Goal: Task Accomplishment & Management: Complete application form

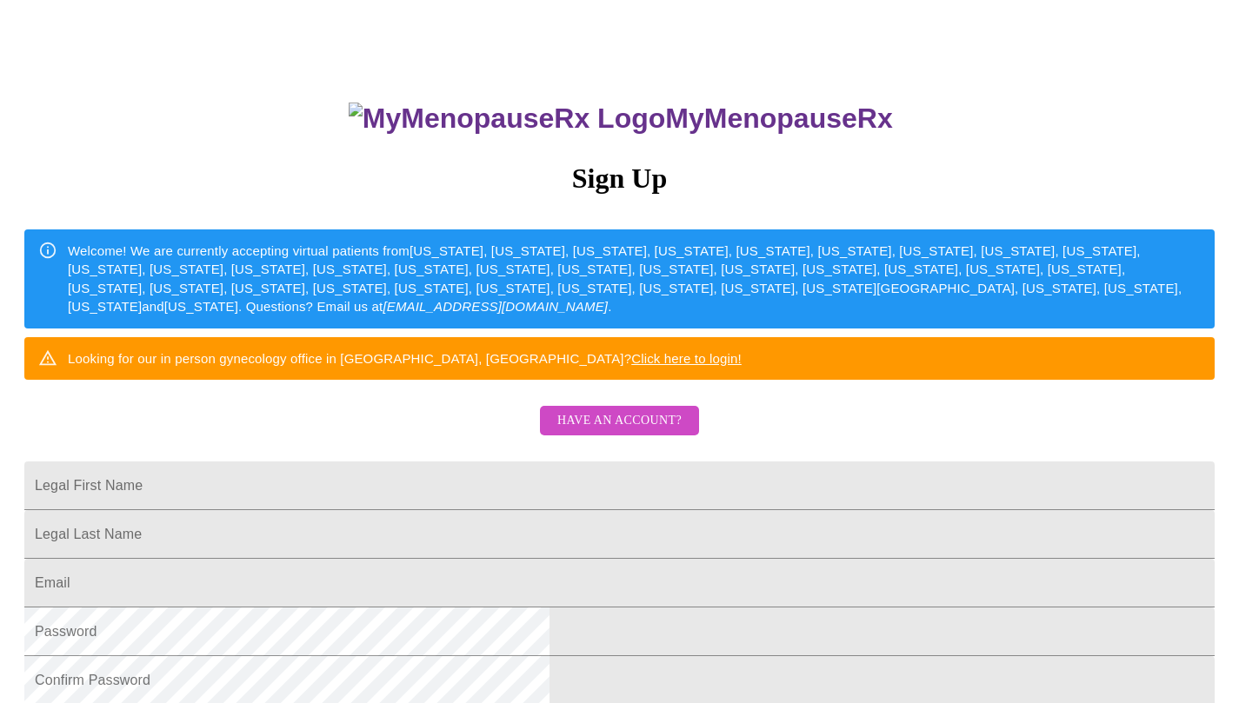
scroll to position [121, 0]
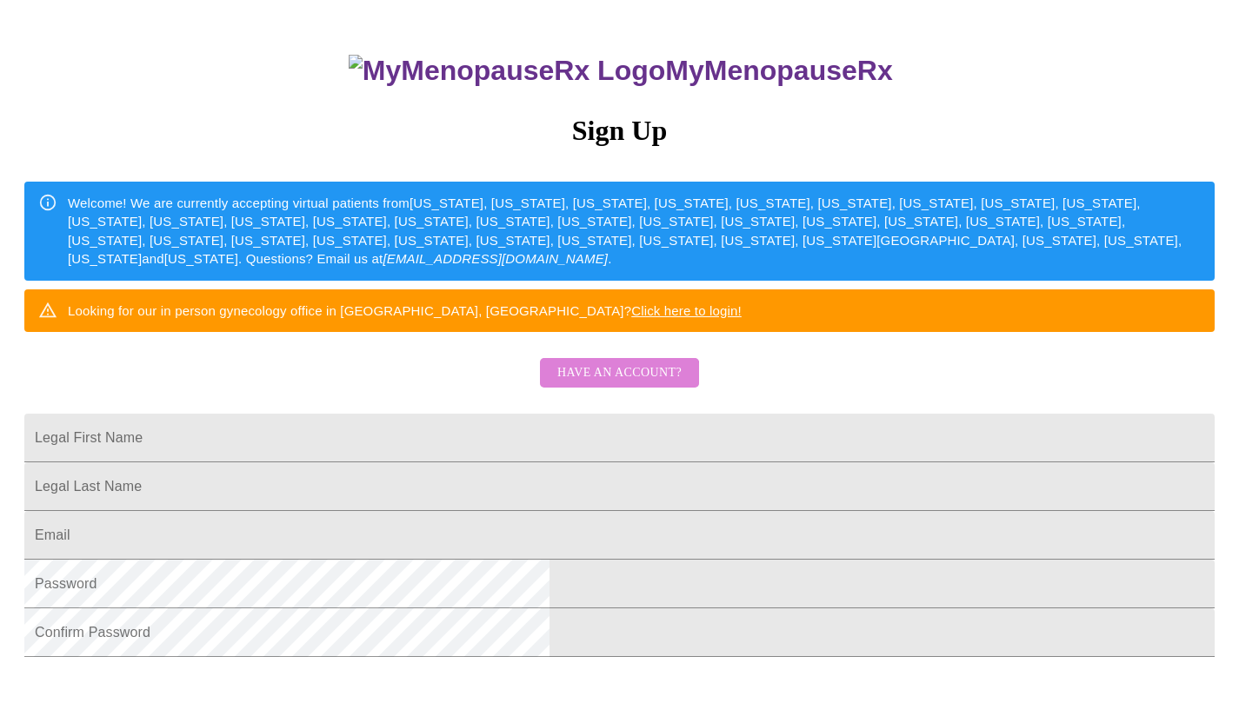
click at [606, 384] on span "Have an account?" at bounding box center [619, 374] width 124 height 22
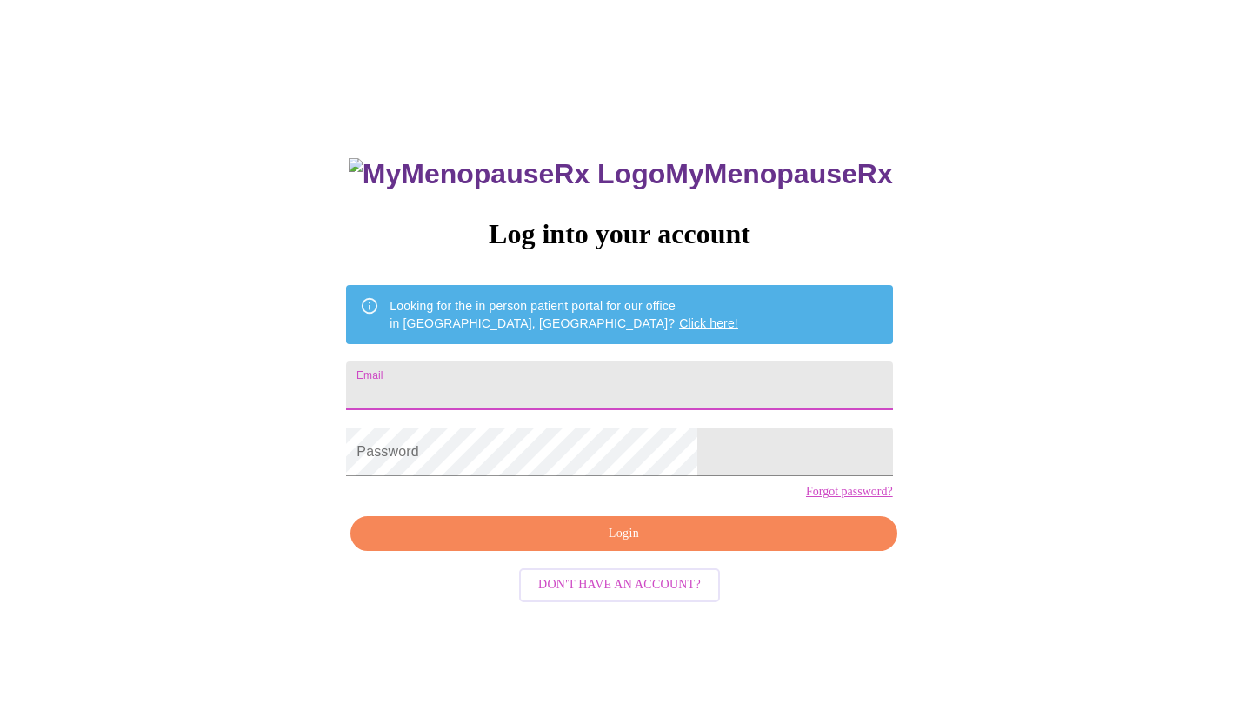
click at [625, 362] on input "Email" at bounding box center [619, 386] width 546 height 49
type input "[PERSON_NAME][EMAIL_ADDRESS][DOMAIN_NAME]"
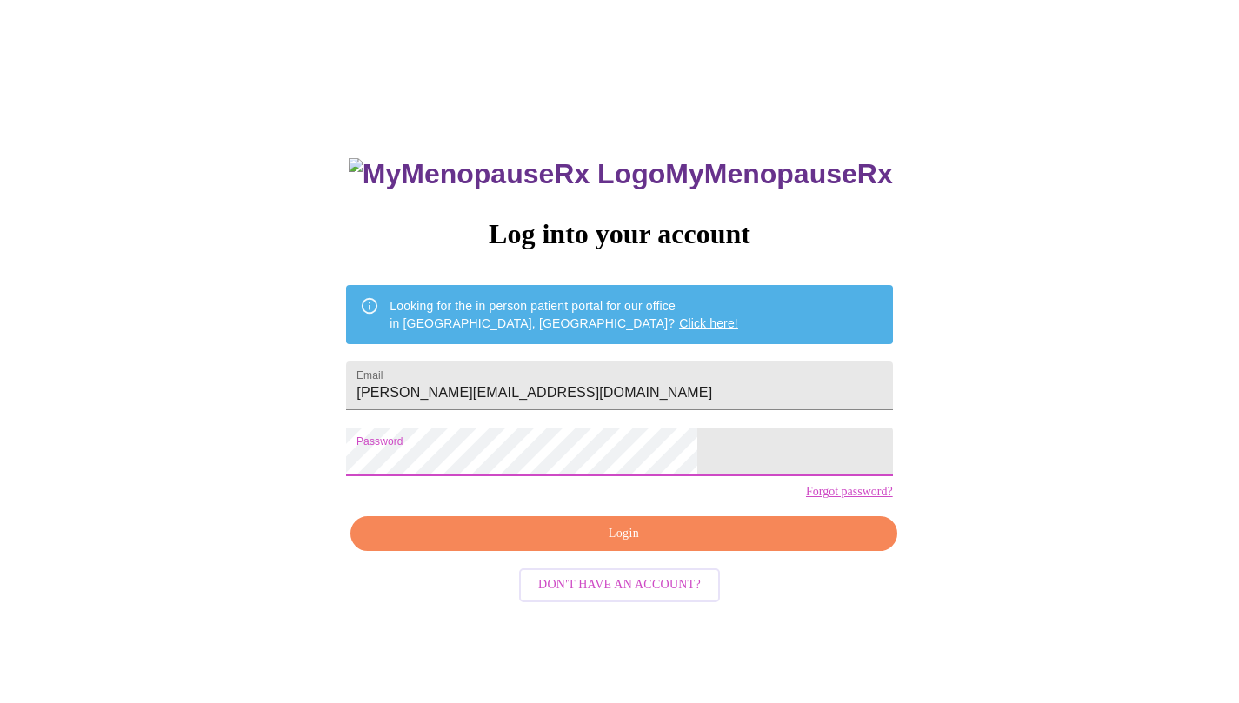
click at [630, 545] on span "Login" at bounding box center [623, 534] width 506 height 22
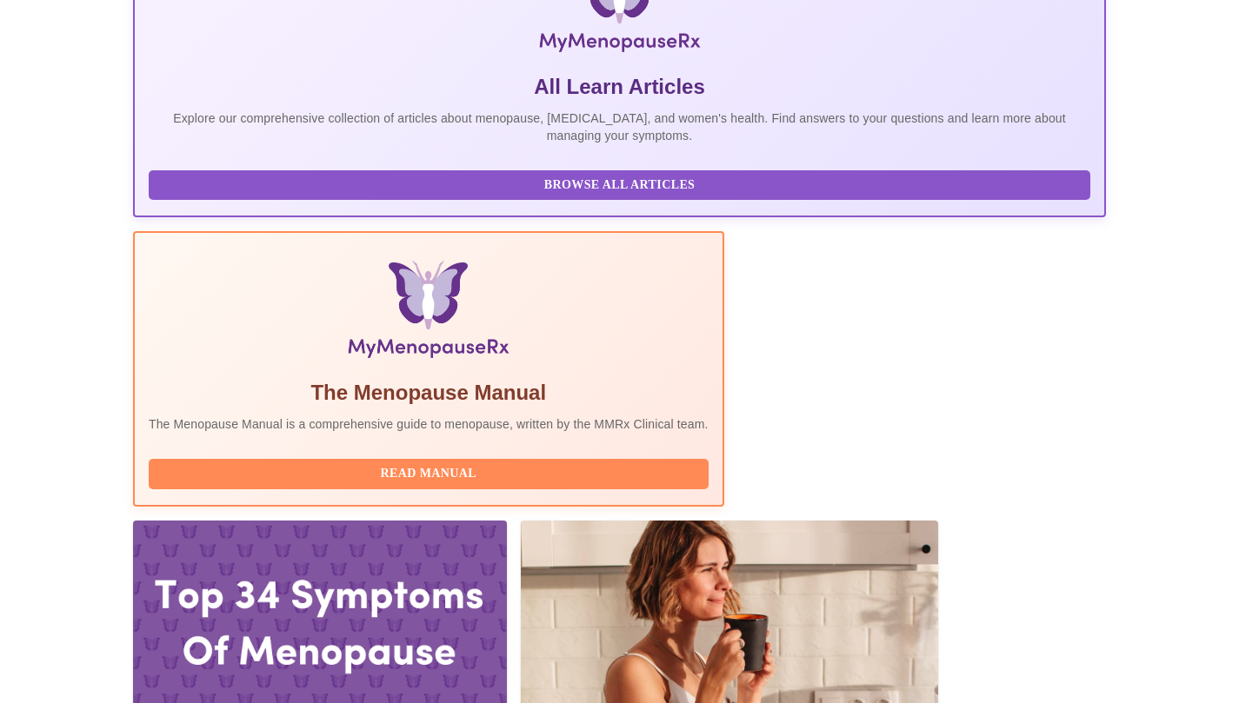
scroll to position [326, 0]
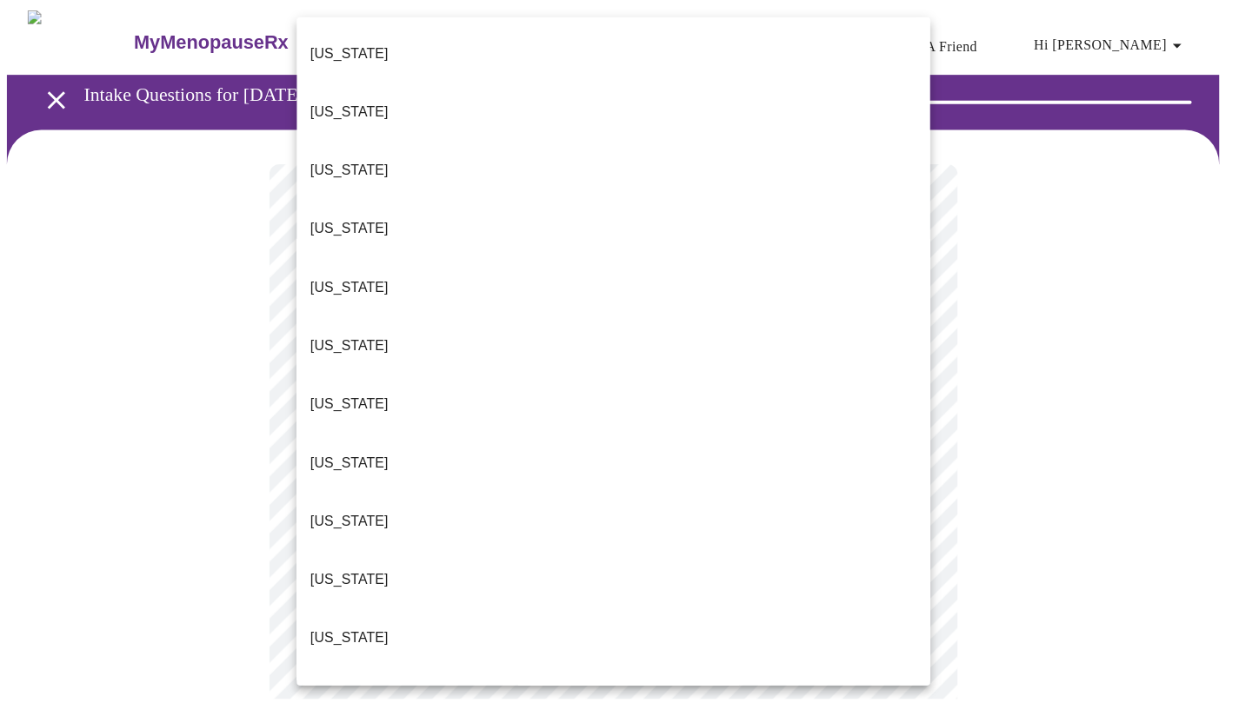
scroll to position [26, 0]
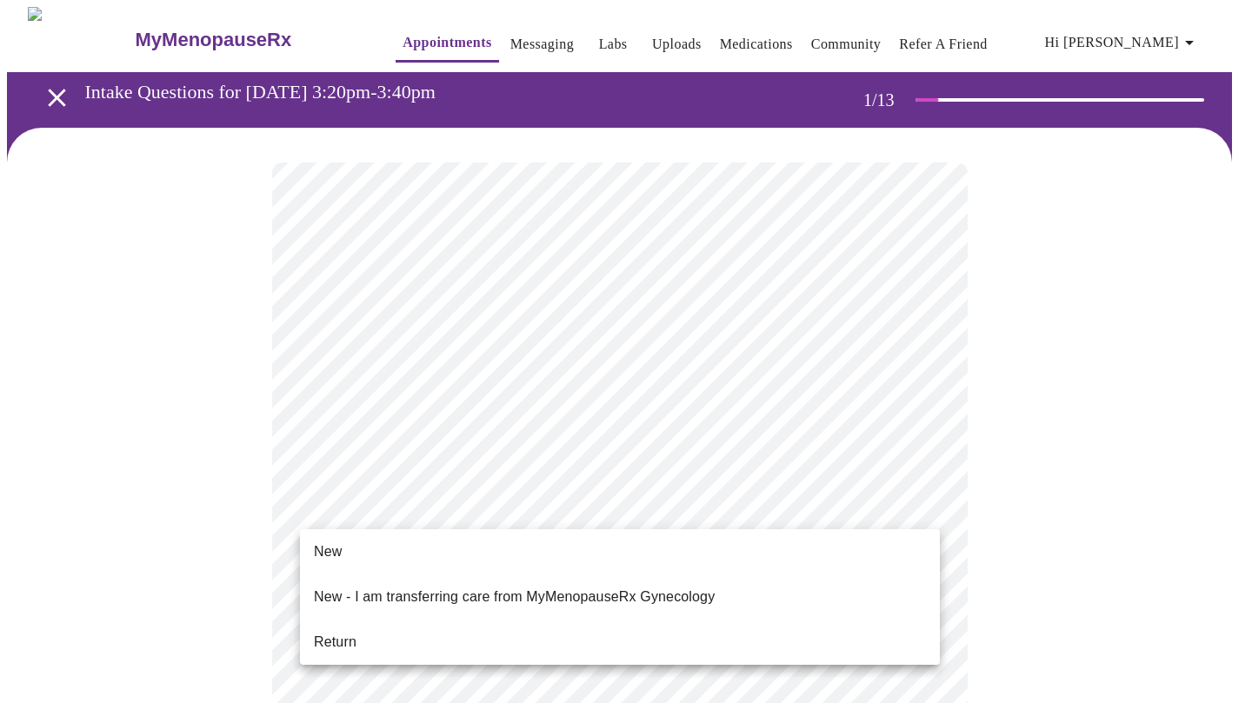
click at [373, 627] on li "Return" at bounding box center [620, 642] width 640 height 31
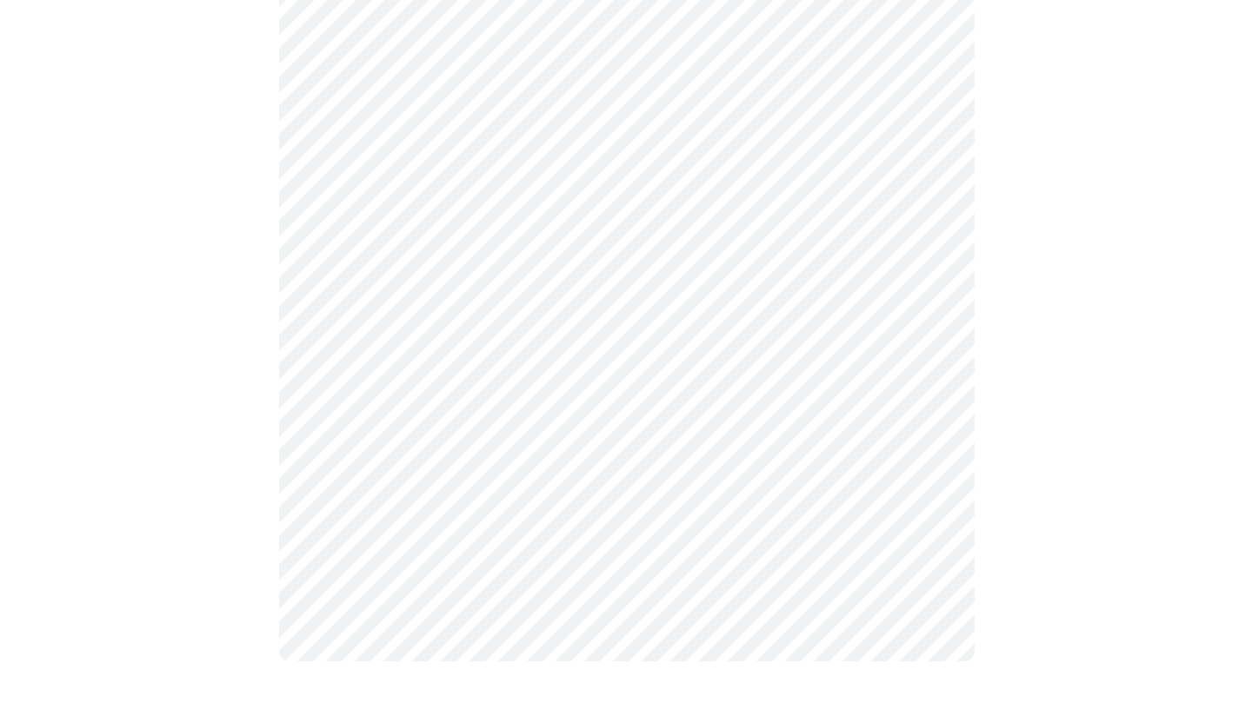
scroll to position [0, 0]
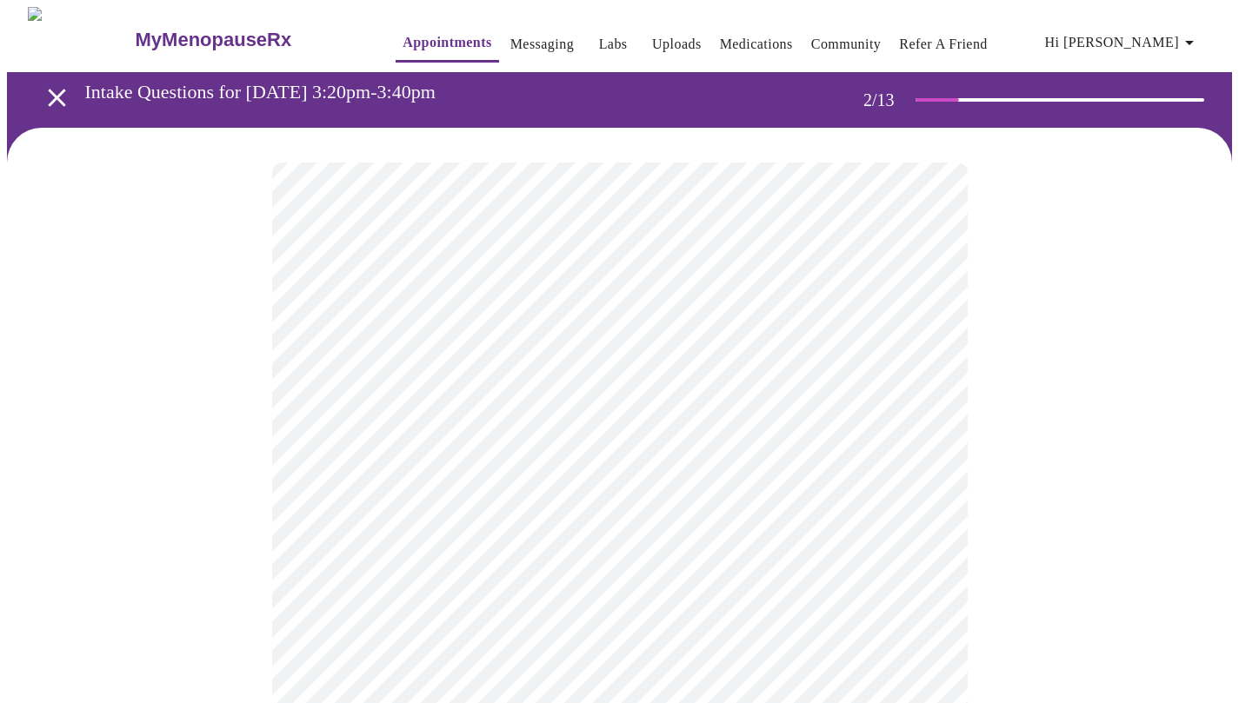
click at [815, 367] on body "MyMenopauseRx Appointments Messaging Labs Uploads Medications Community Refer a…" at bounding box center [619, 610] width 1225 height 1206
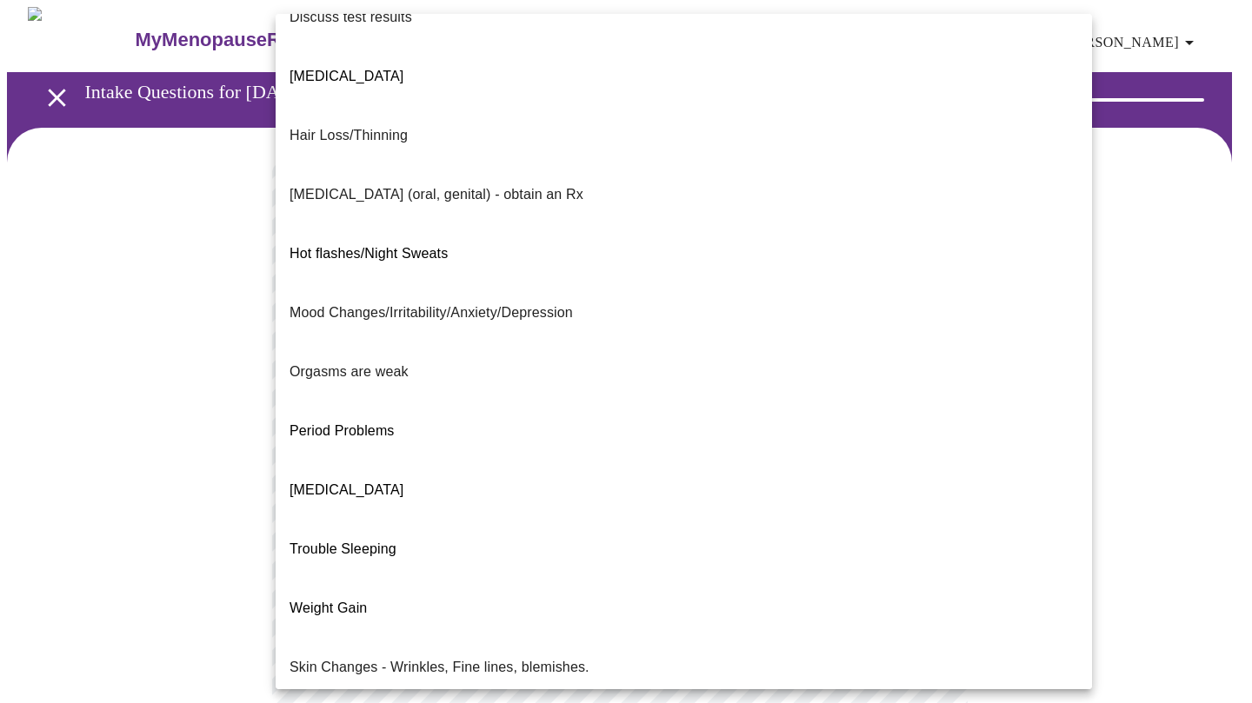
scroll to position [197, 0]
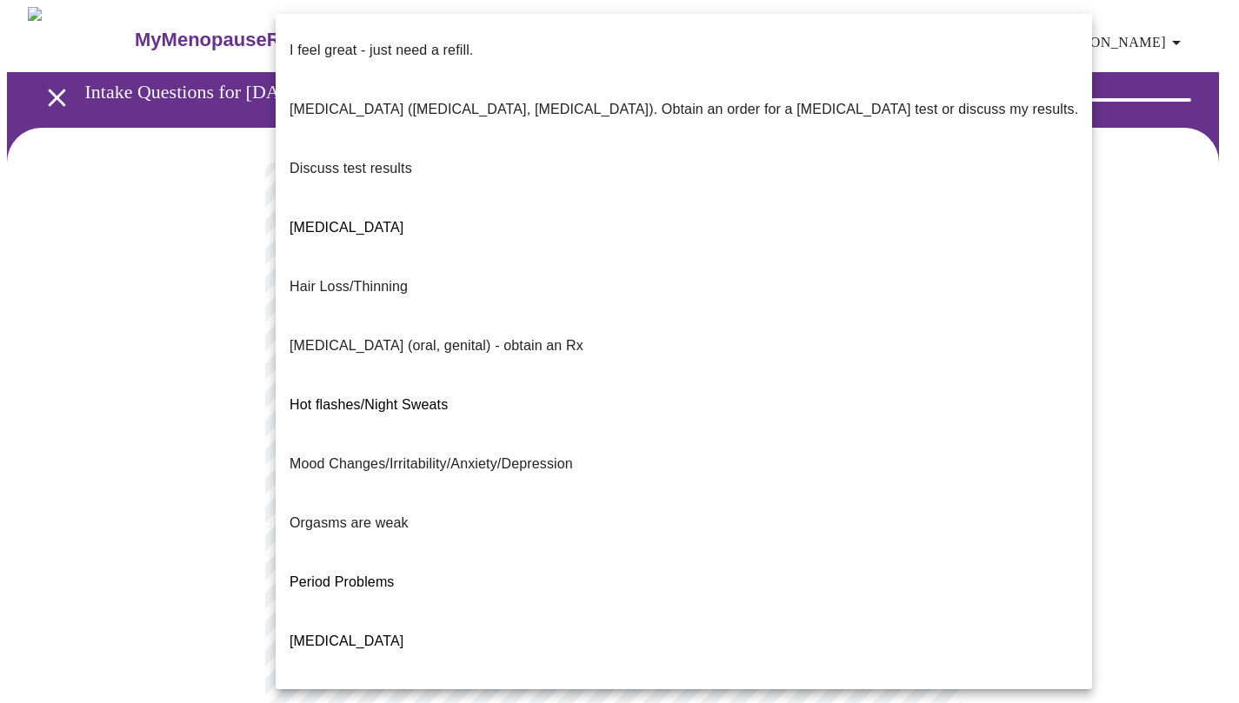
click at [622, 363] on body "MyMenopauseRx Appointments Messaging Labs Uploads Medications Community Refer a…" at bounding box center [619, 605] width 1225 height 1196
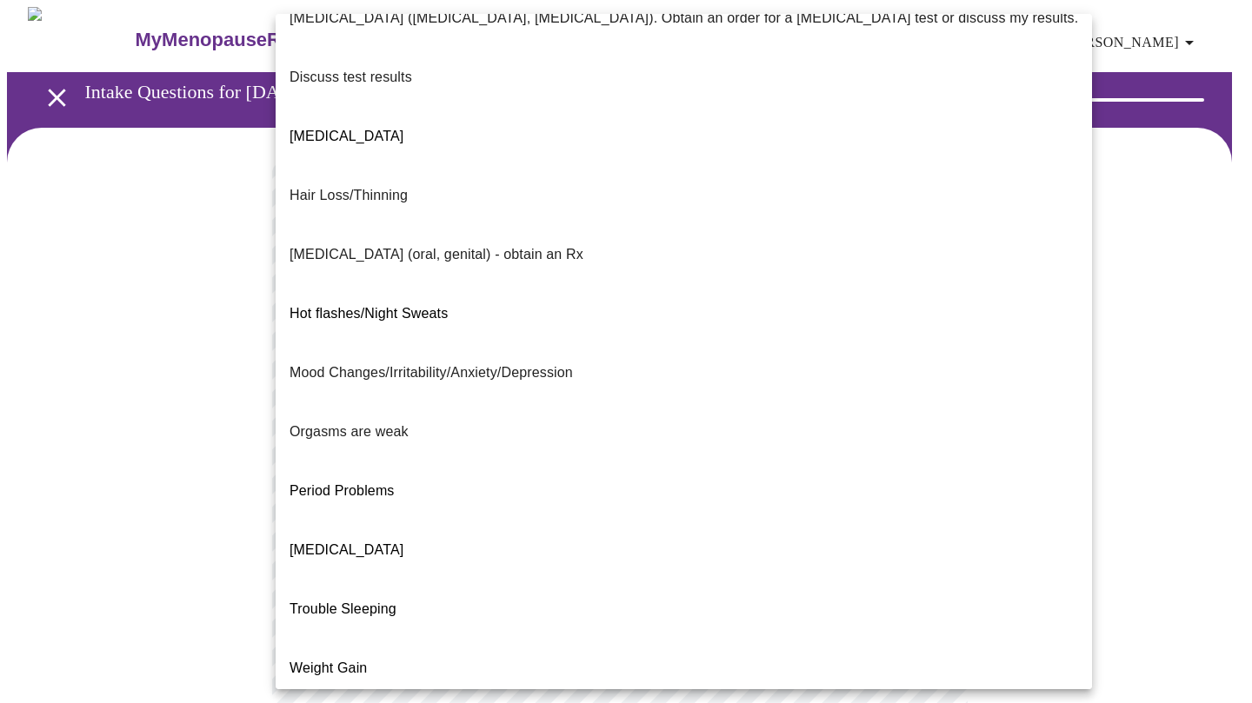
scroll to position [89, 0]
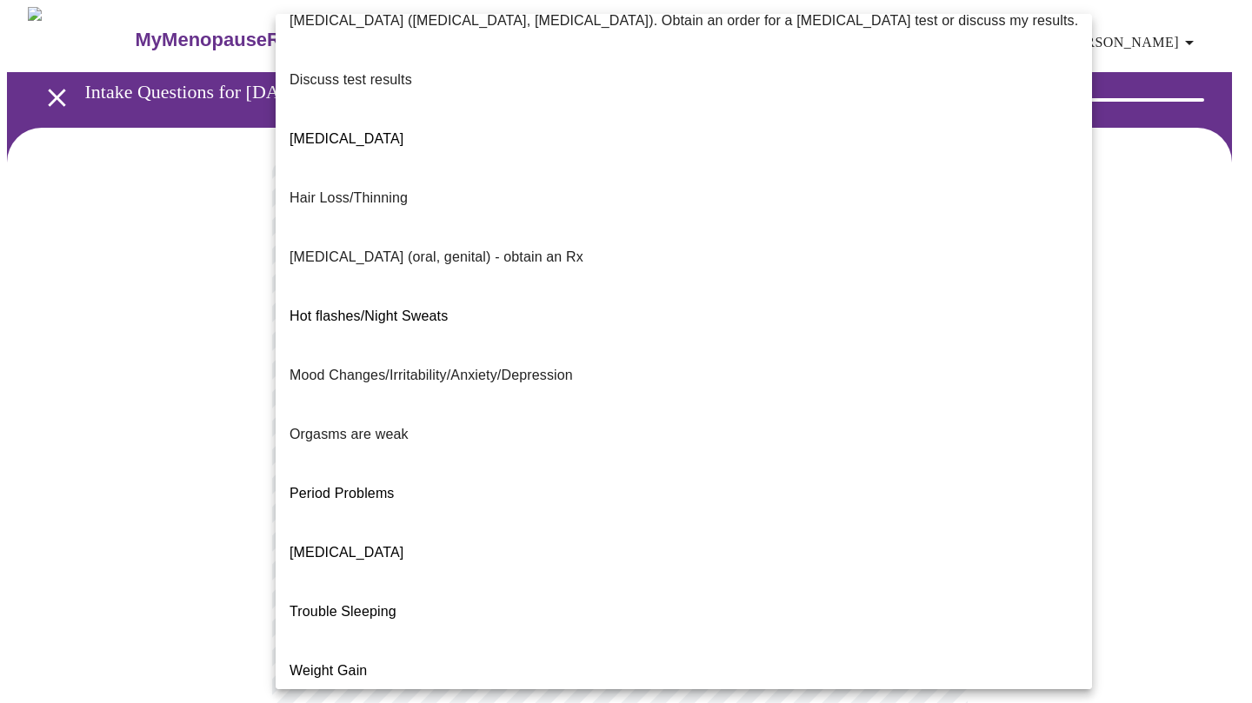
click at [436, 110] on li "[MEDICAL_DATA]" at bounding box center [684, 139] width 816 height 59
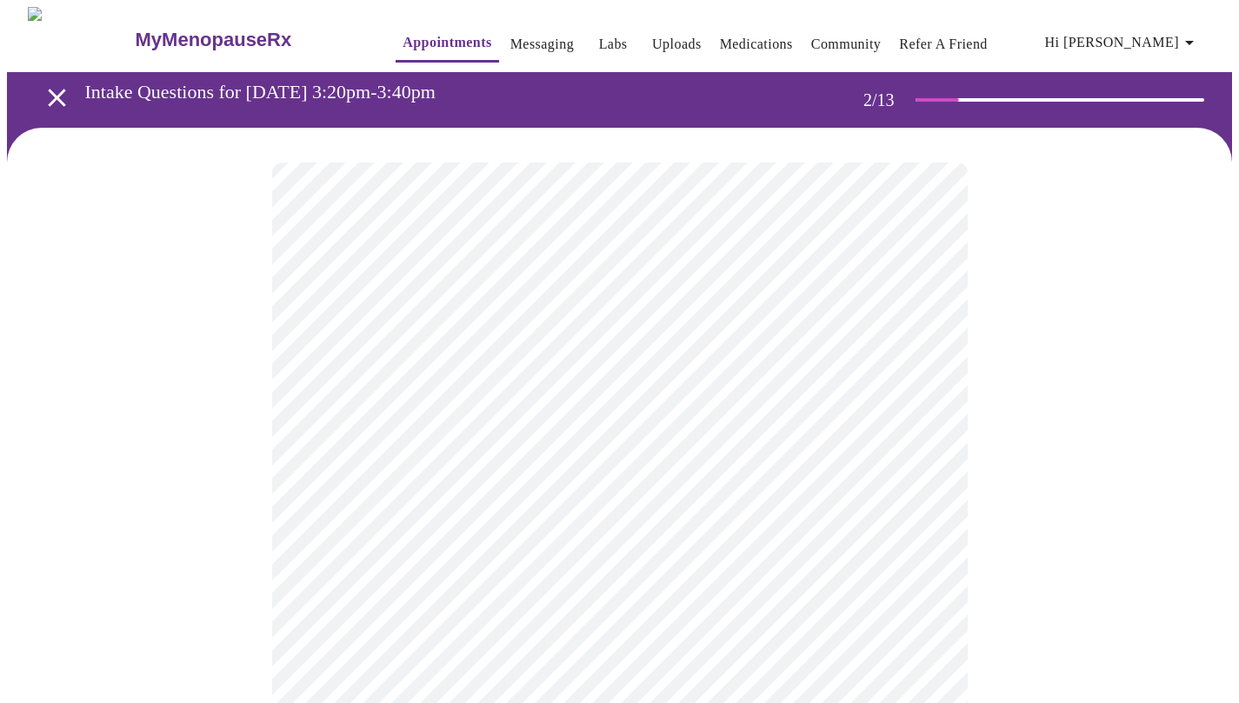
click at [500, 503] on body "MyMenopauseRx Appointments Messaging Labs Uploads Medications Community Refer a…" at bounding box center [619, 605] width 1225 height 1196
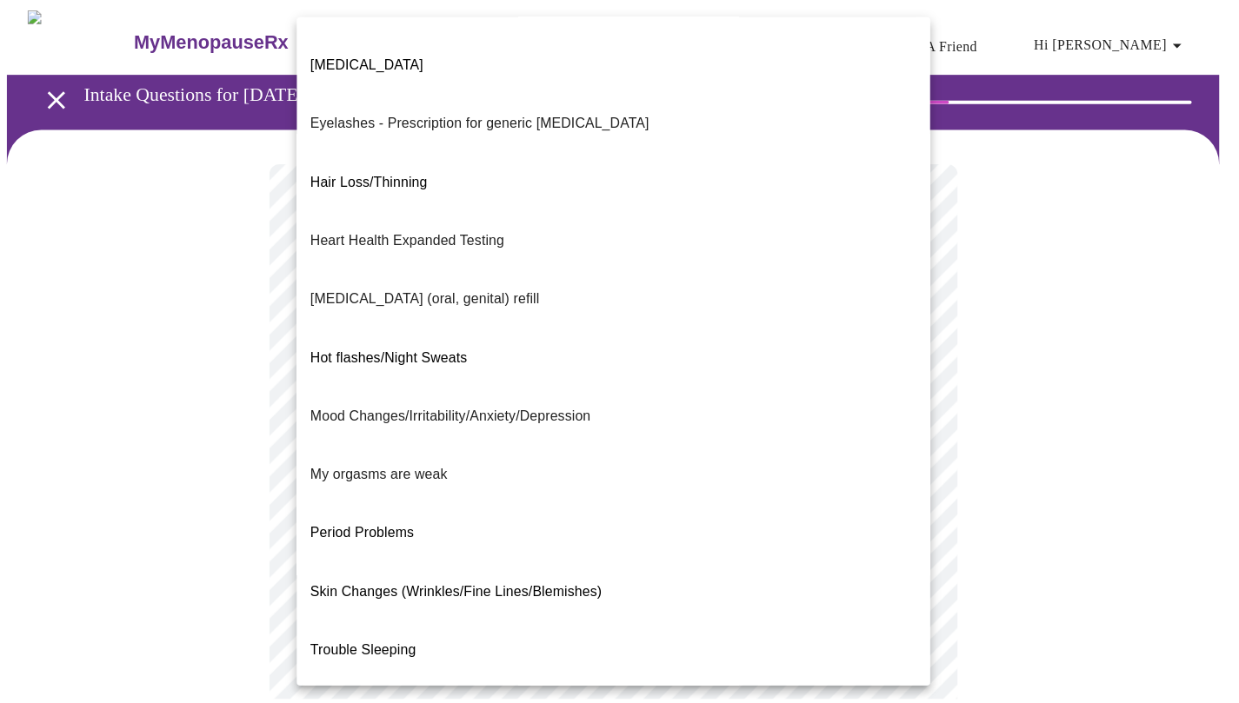
scroll to position [107, 0]
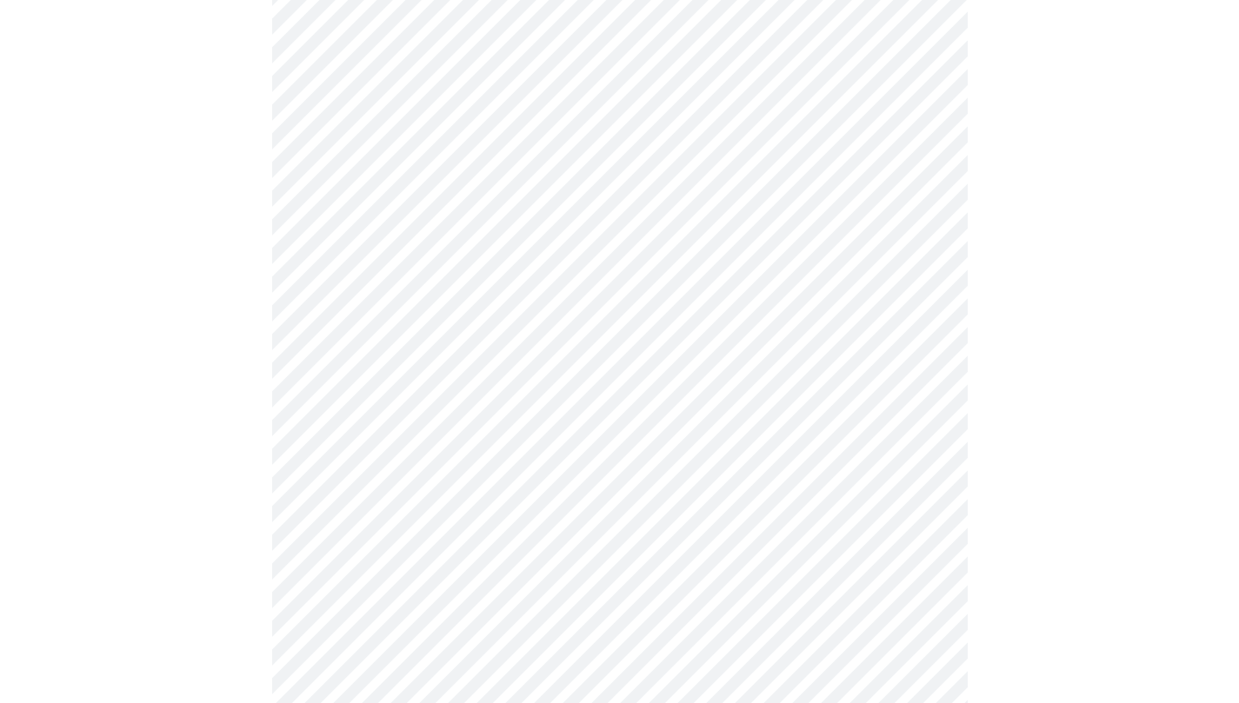
scroll to position [203, 0]
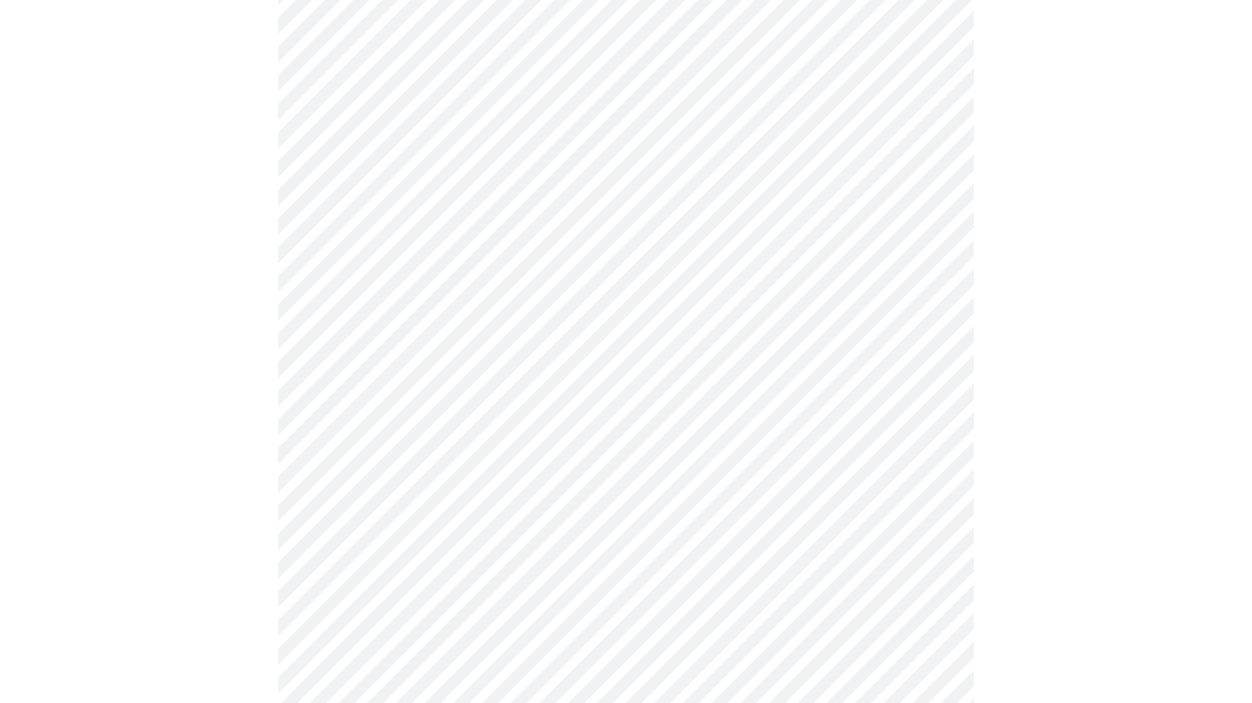
click at [483, 469] on body "MyMenopauseRx Appointments Messaging Labs Uploads Medications Community Refer a…" at bounding box center [626, 397] width 1238 height 1186
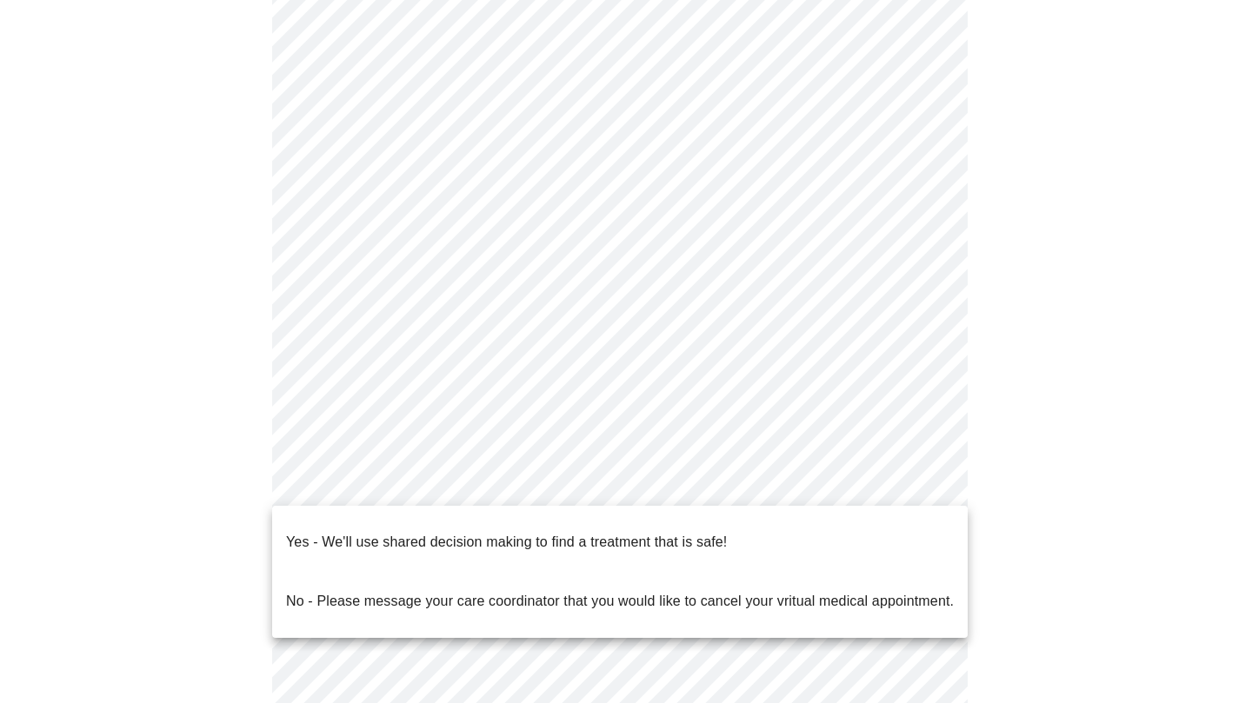
click at [482, 532] on p "Yes - We'll use shared decision making to find a treatment that is safe!" at bounding box center [506, 542] width 441 height 21
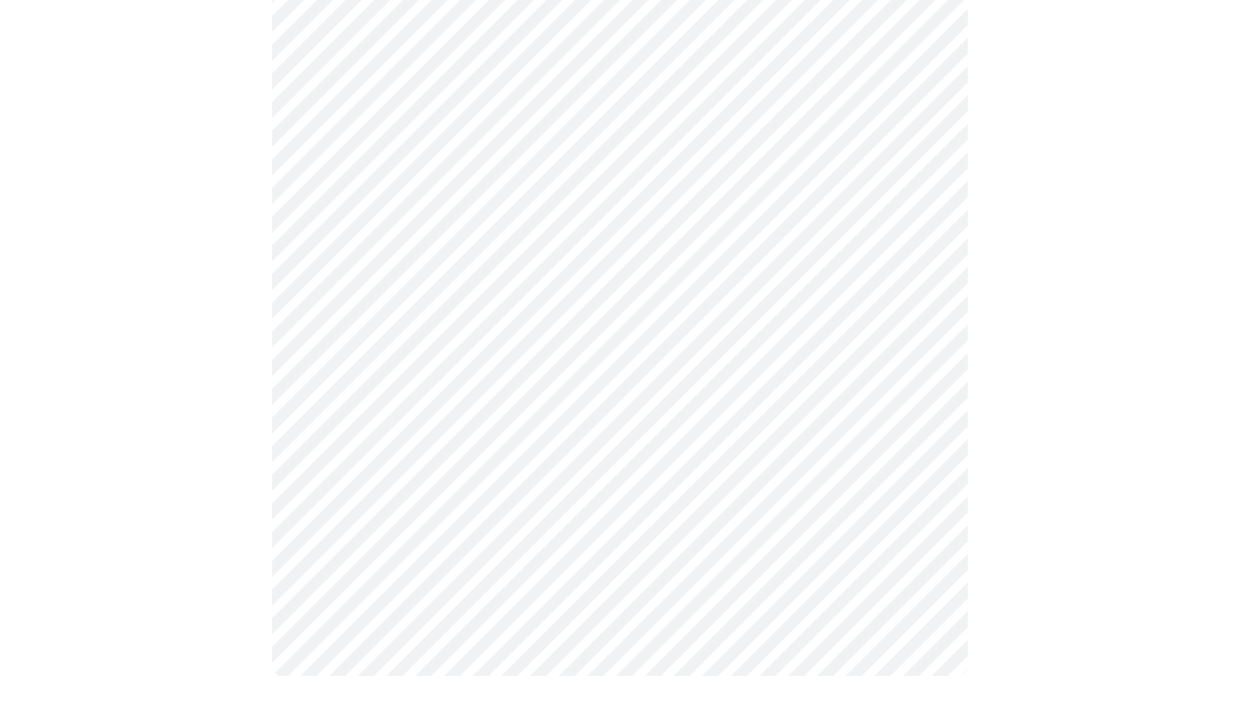
scroll to position [0, 0]
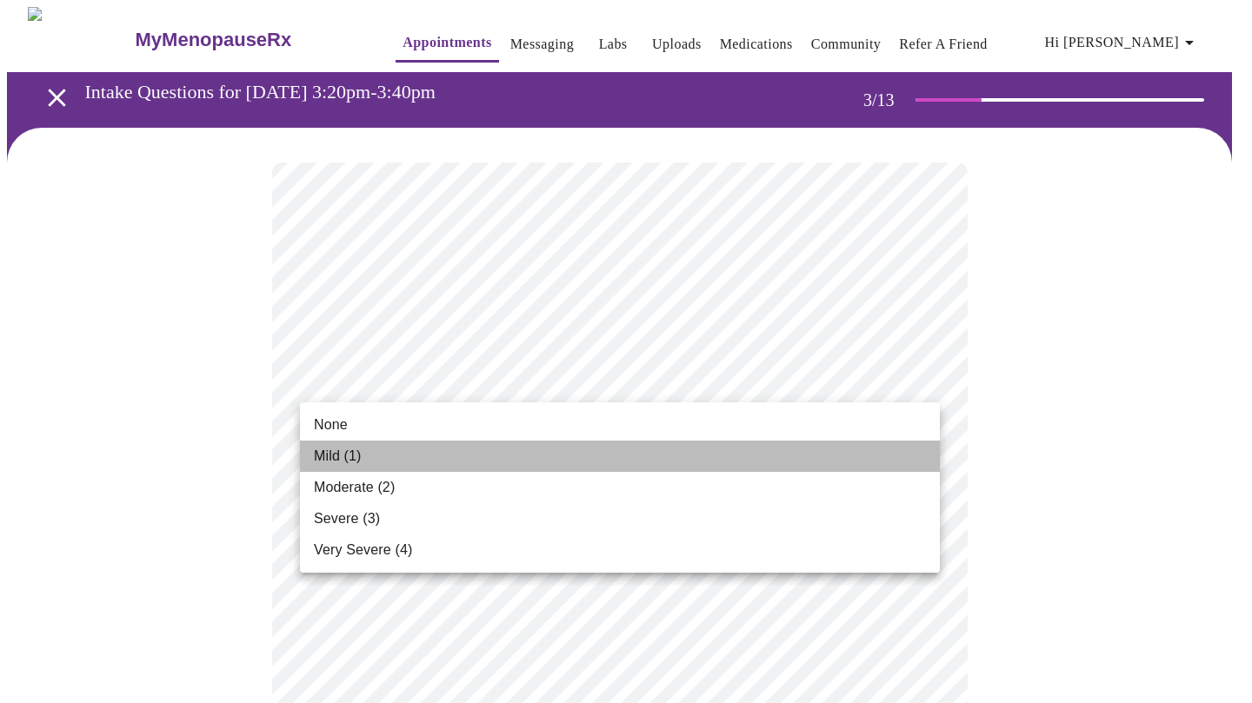
click at [829, 448] on li "Mild (1)" at bounding box center [620, 456] width 640 height 31
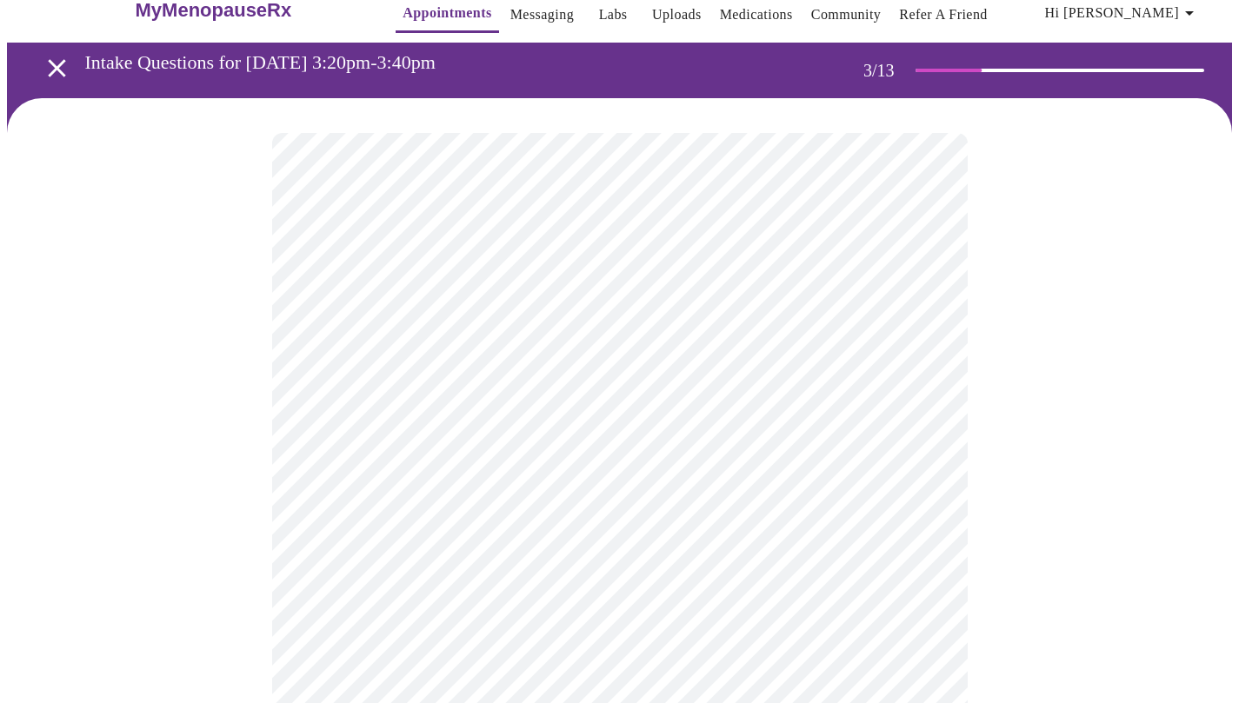
scroll to position [32, 0]
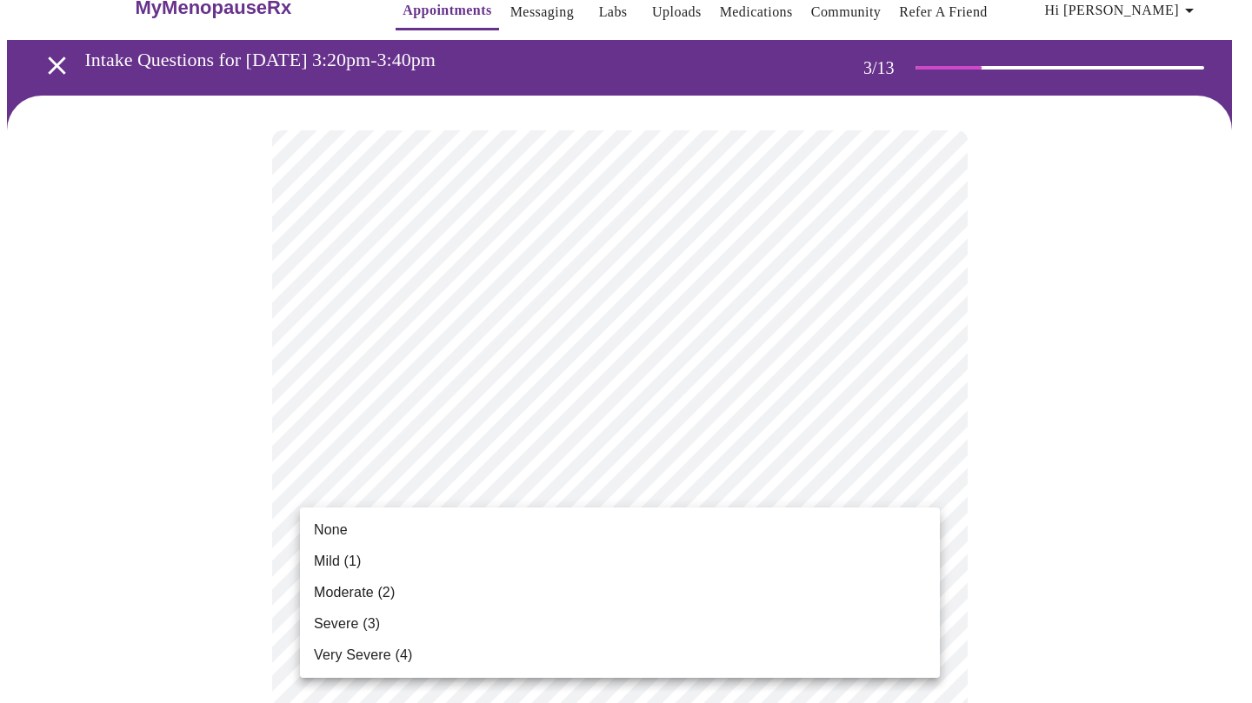
click at [574, 556] on li "Mild (1)" at bounding box center [620, 561] width 640 height 31
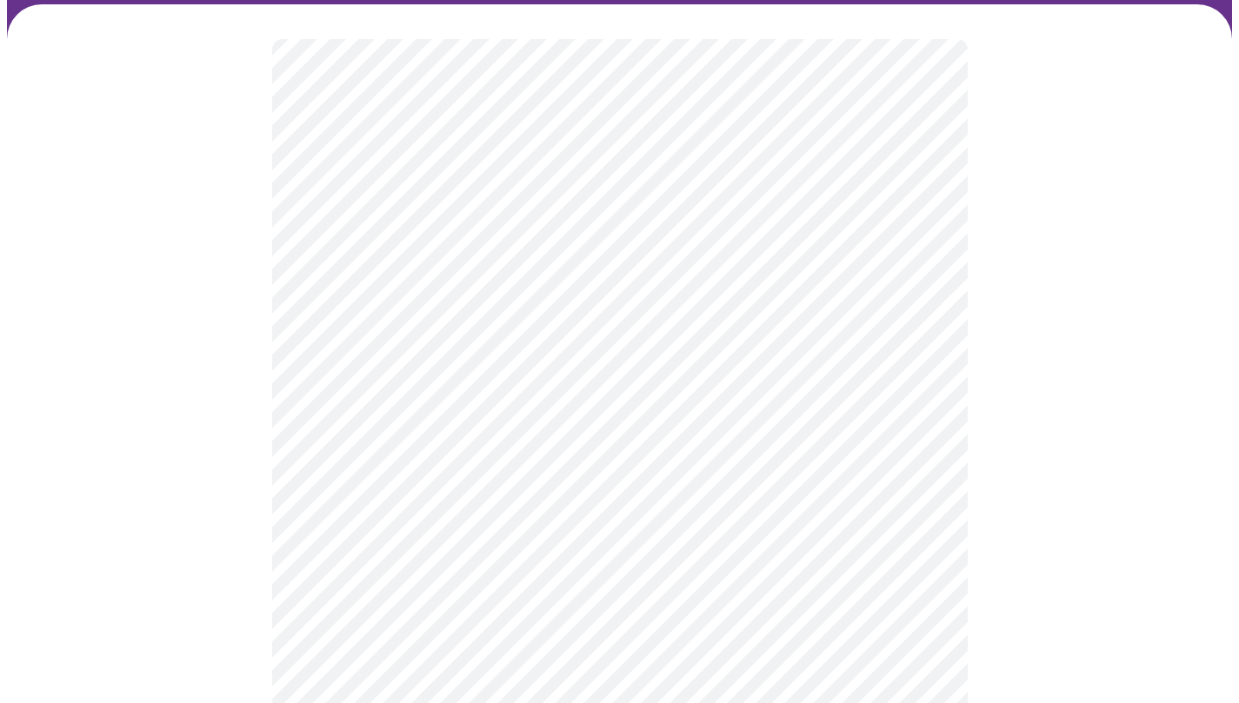
scroll to position [155, 0]
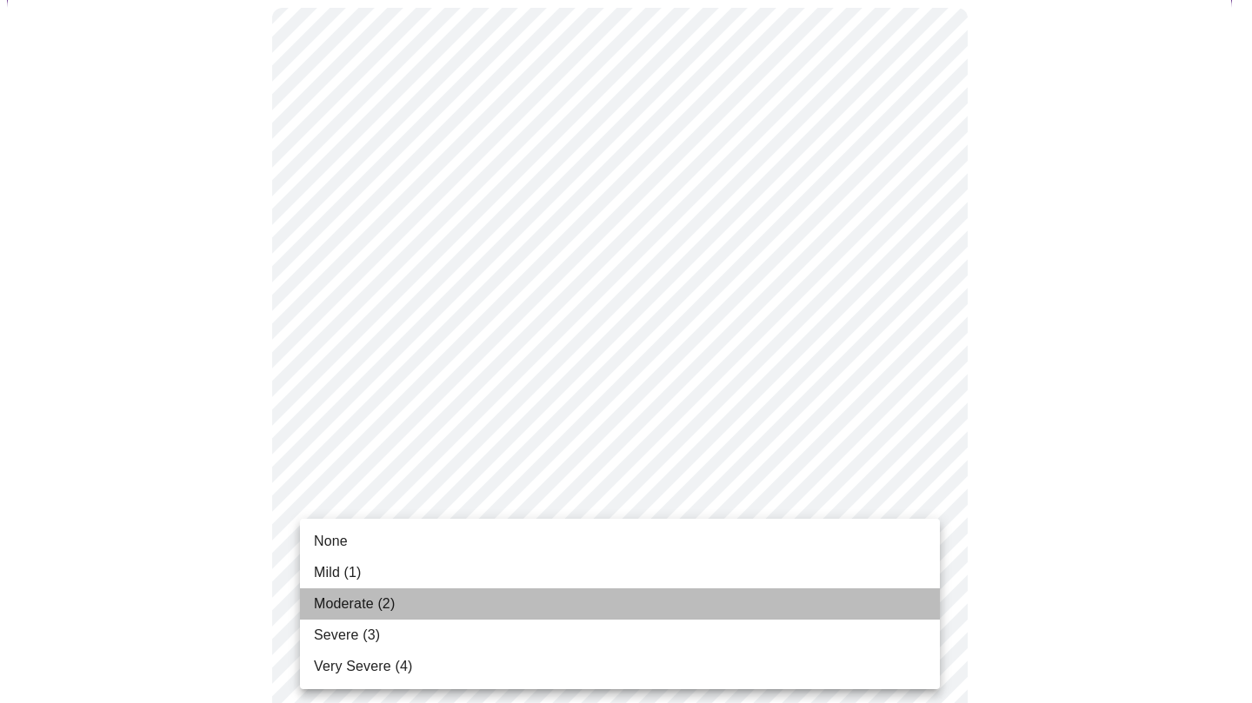
click at [400, 602] on li "Moderate (2)" at bounding box center [620, 604] width 640 height 31
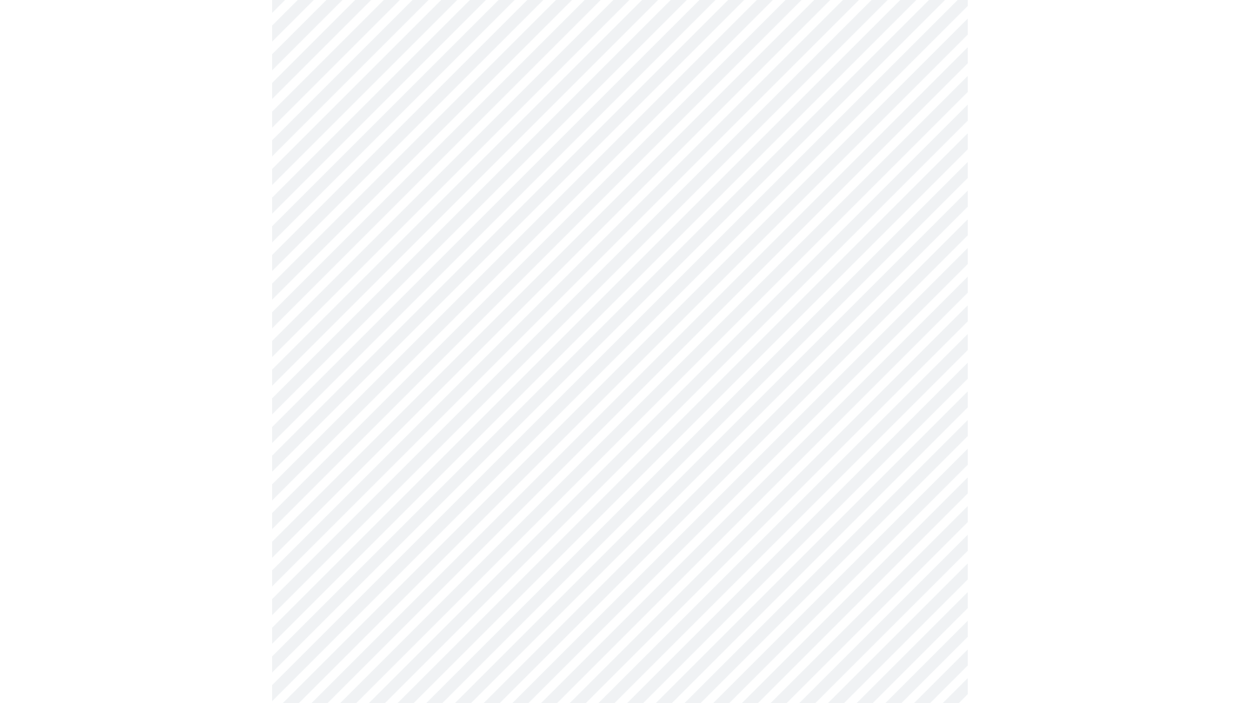
scroll to position [310, 0]
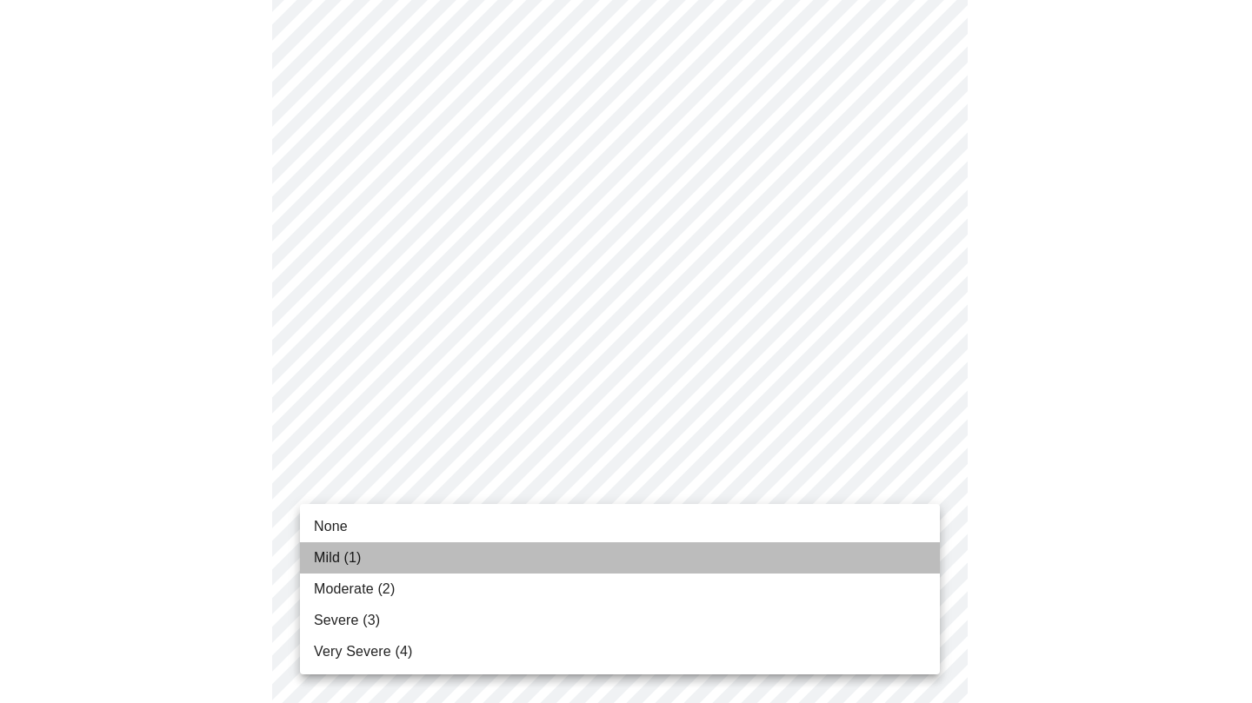
click at [410, 556] on li "Mild (1)" at bounding box center [620, 558] width 640 height 31
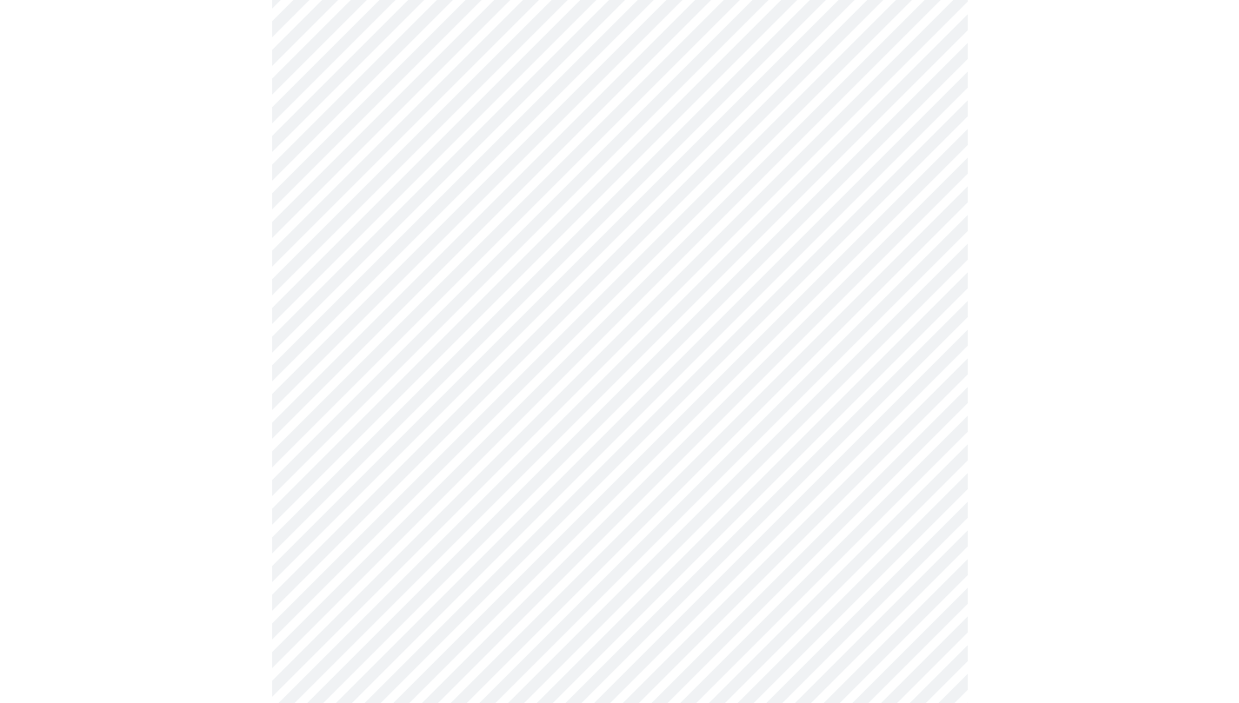
scroll to position [429, 0]
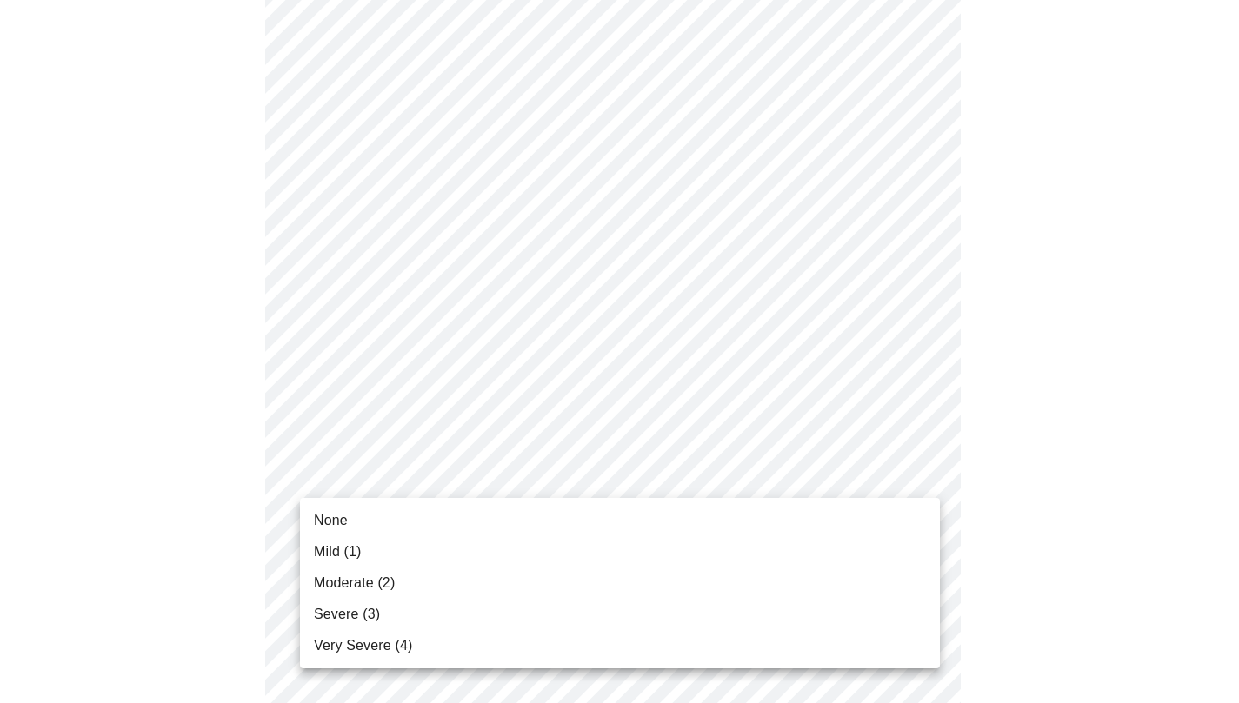
click at [786, 480] on body "MyMenopauseRx Appointments Messaging Labs Uploads Medications Community Refer a…" at bounding box center [619, 684] width 1225 height 2215
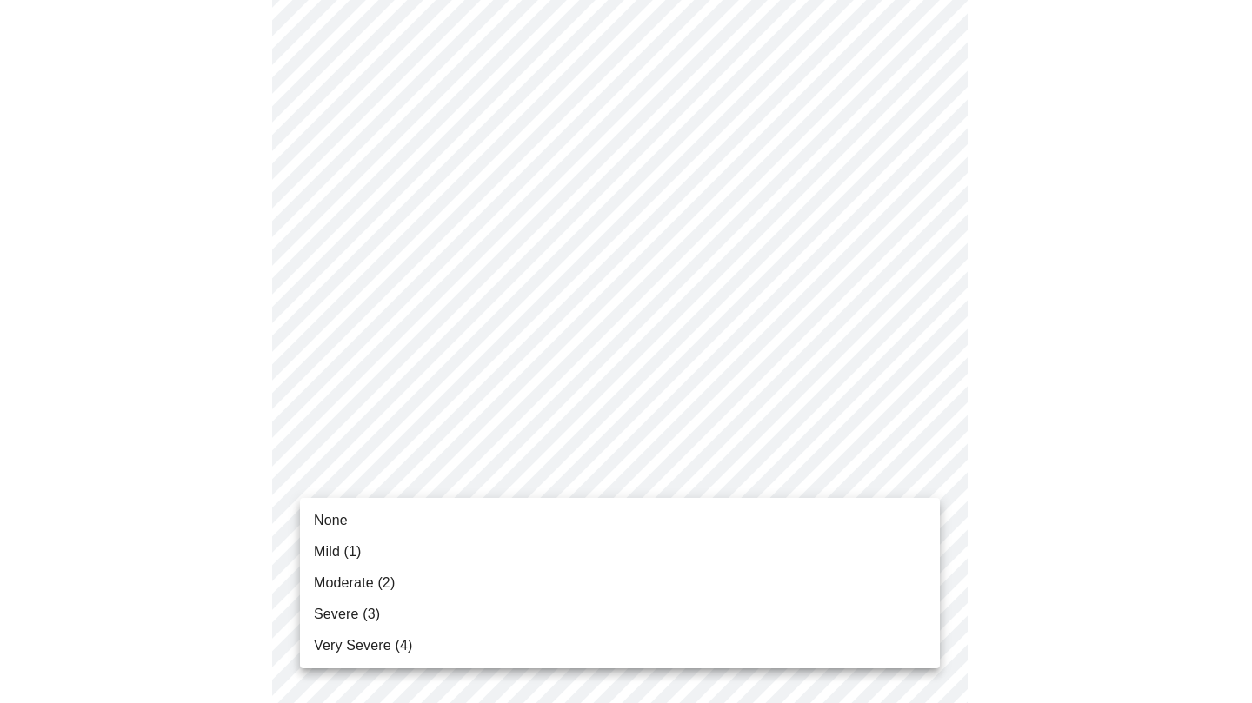
click at [369, 551] on li "Mild (1)" at bounding box center [620, 551] width 640 height 31
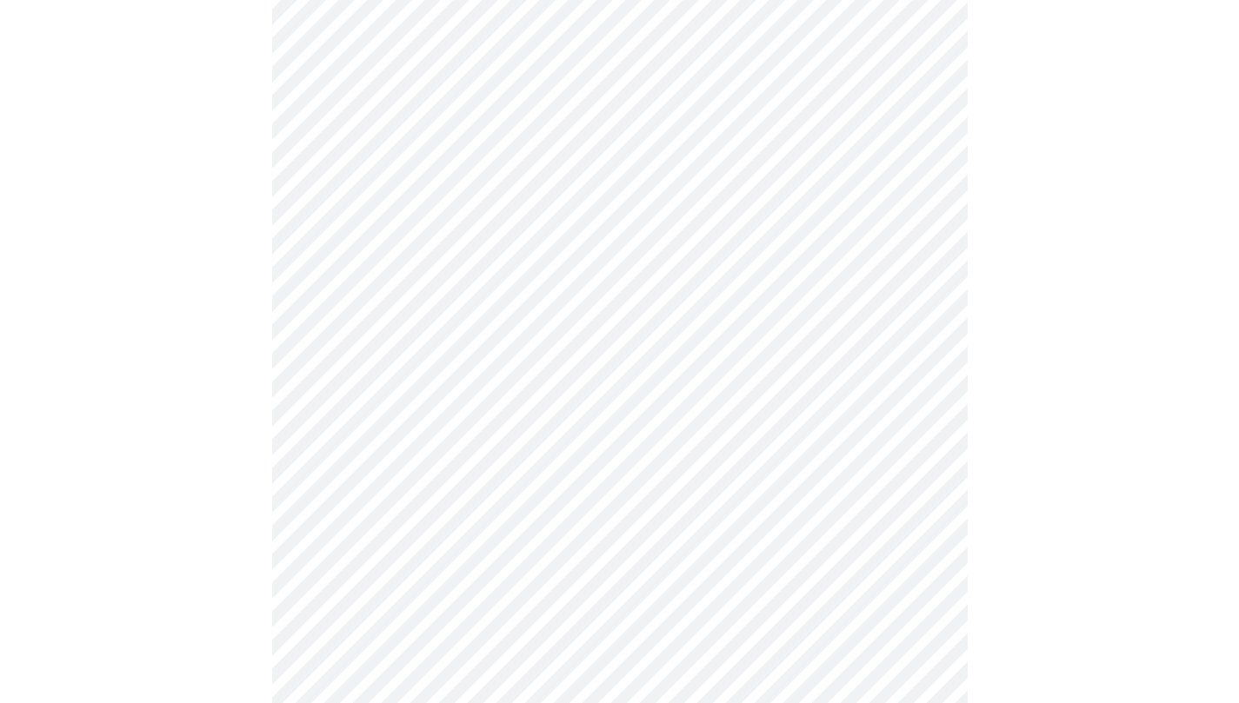
scroll to position [528, 0]
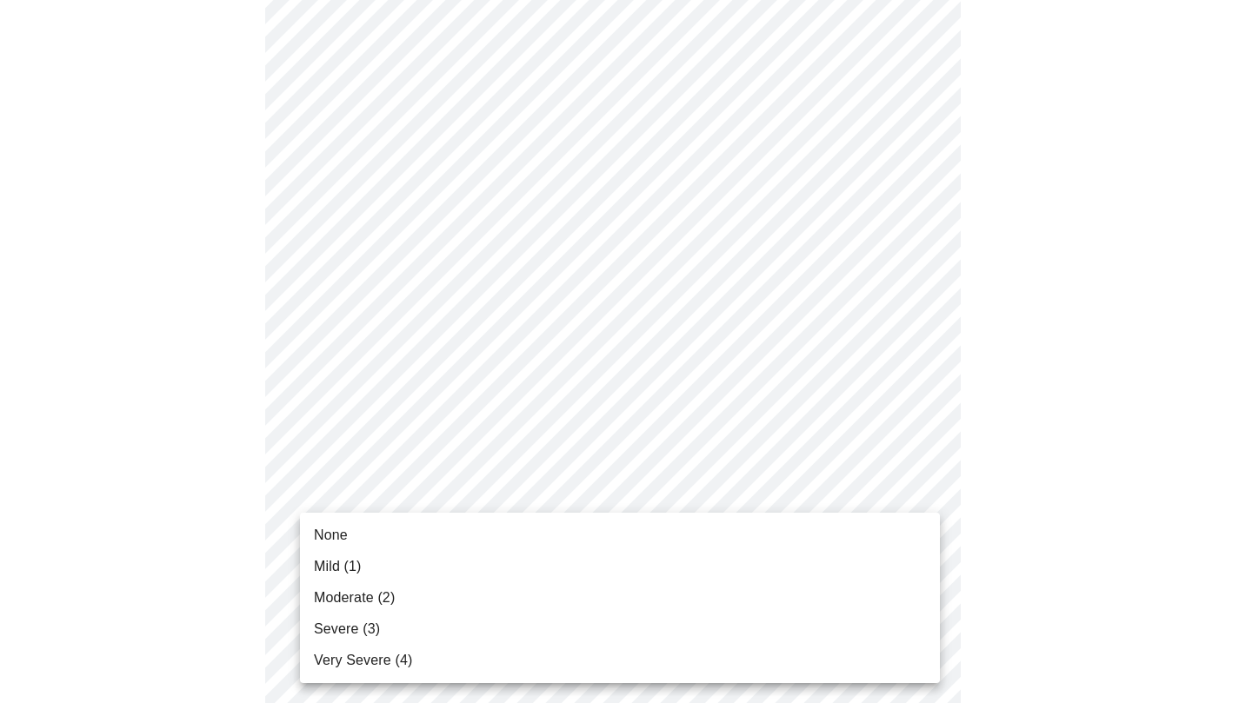
click at [618, 487] on body "MyMenopauseRx Appointments Messaging Labs Uploads Medications Community Refer a…" at bounding box center [619, 574] width 1225 height 2191
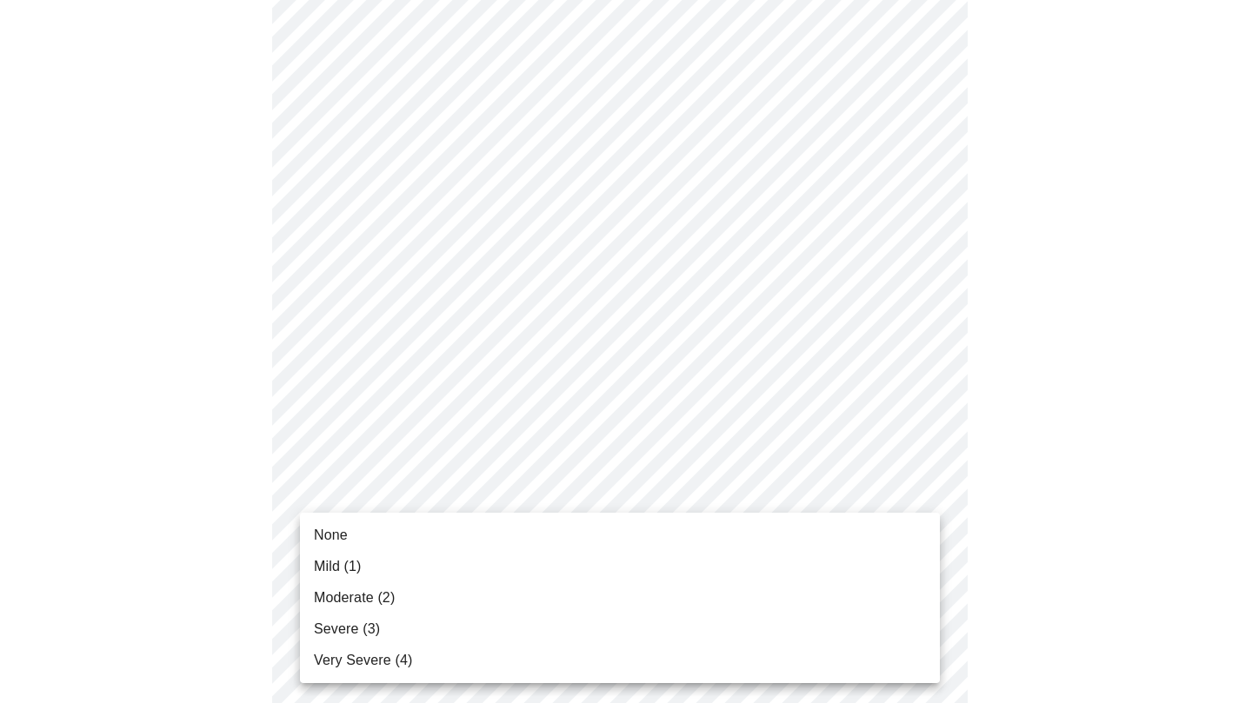
click at [406, 522] on li "None" at bounding box center [620, 535] width 640 height 31
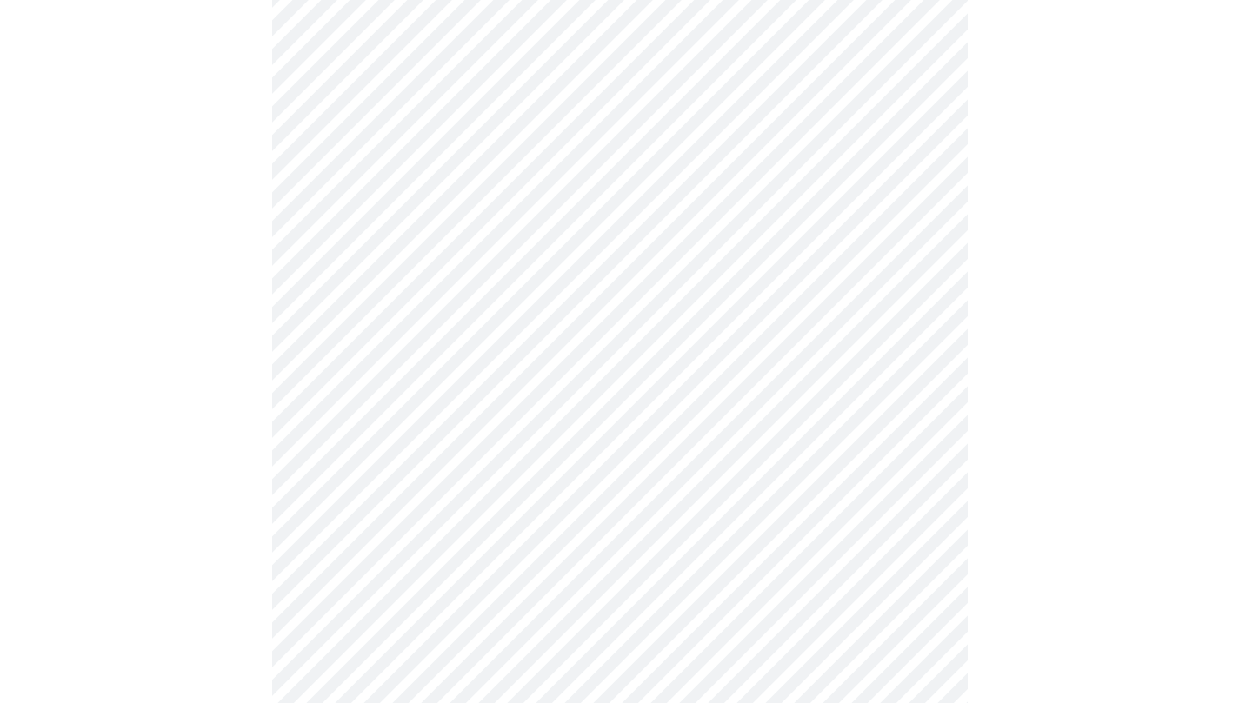
scroll to position [689, 0]
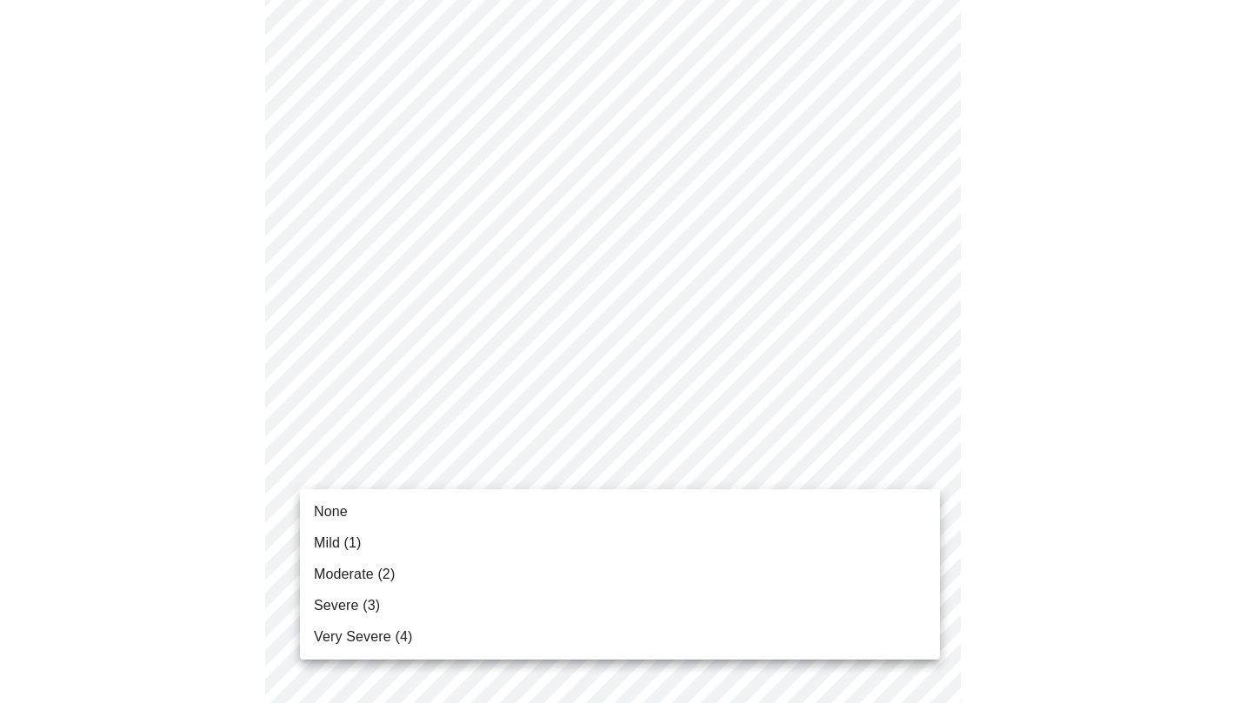
click at [764, 453] on body "MyMenopauseRx Appointments Messaging Labs Uploads Medications Community Refer a…" at bounding box center [619, 401] width 1225 height 2167
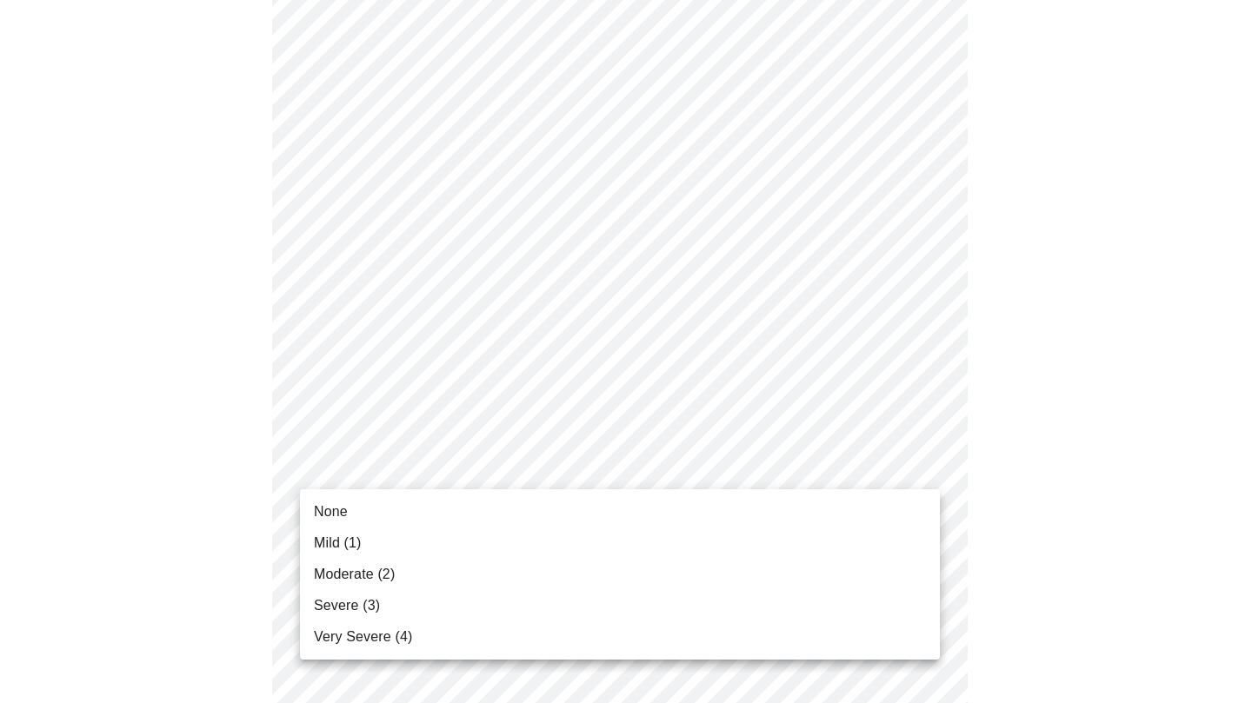
click at [329, 563] on li "Moderate (2)" at bounding box center [620, 574] width 640 height 31
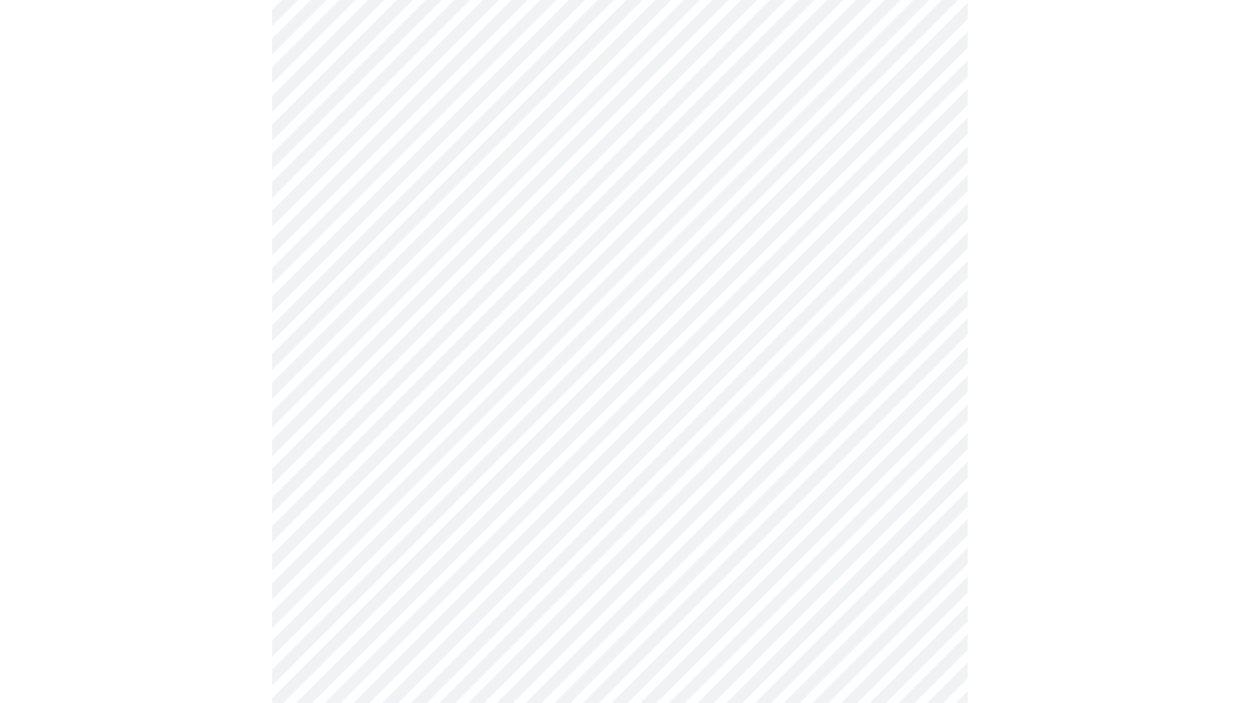
scroll to position [814, 0]
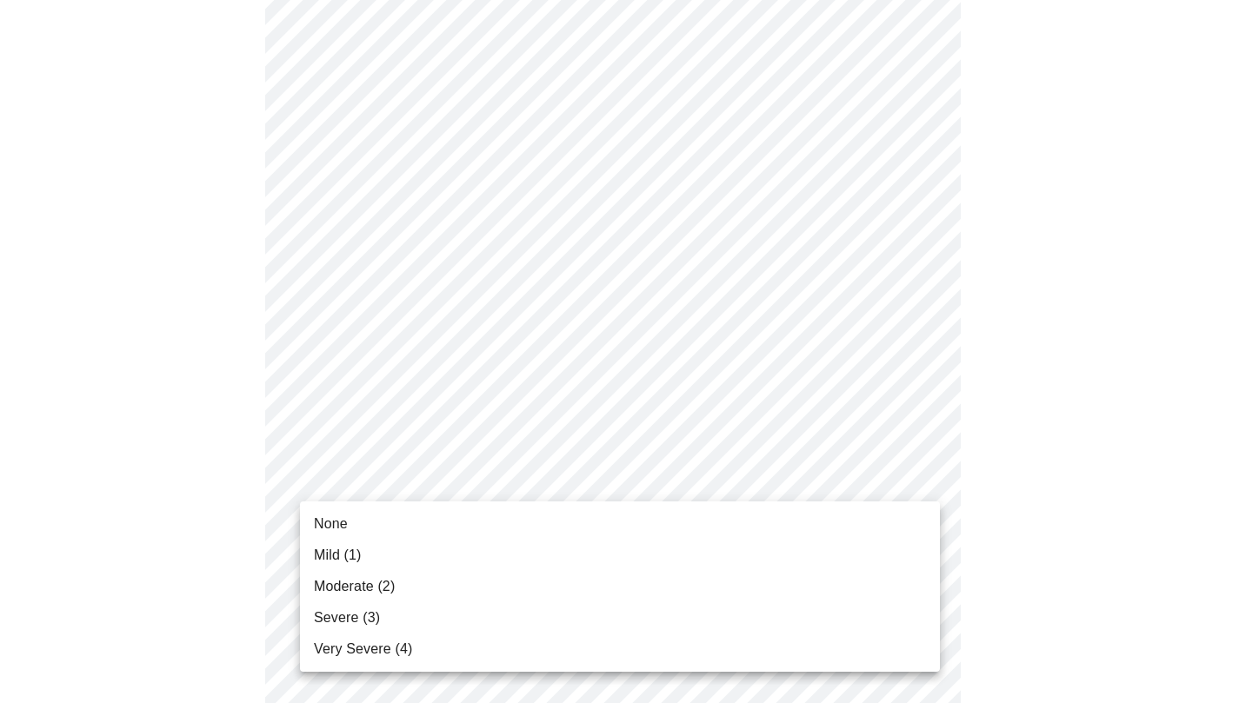
click at [514, 481] on body "MyMenopauseRx Appointments Messaging Labs Uploads Medications Community Refer a…" at bounding box center [619, 264] width 1225 height 2142
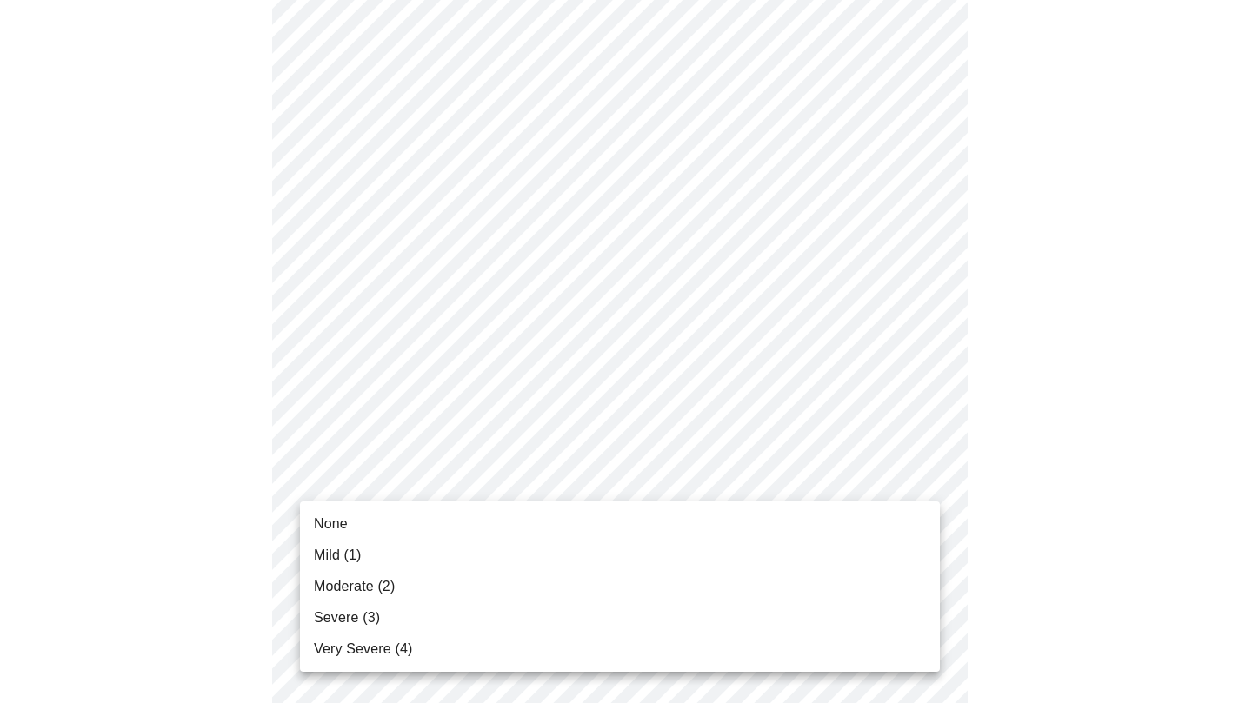
click at [364, 607] on li "Severe (3)" at bounding box center [620, 618] width 640 height 31
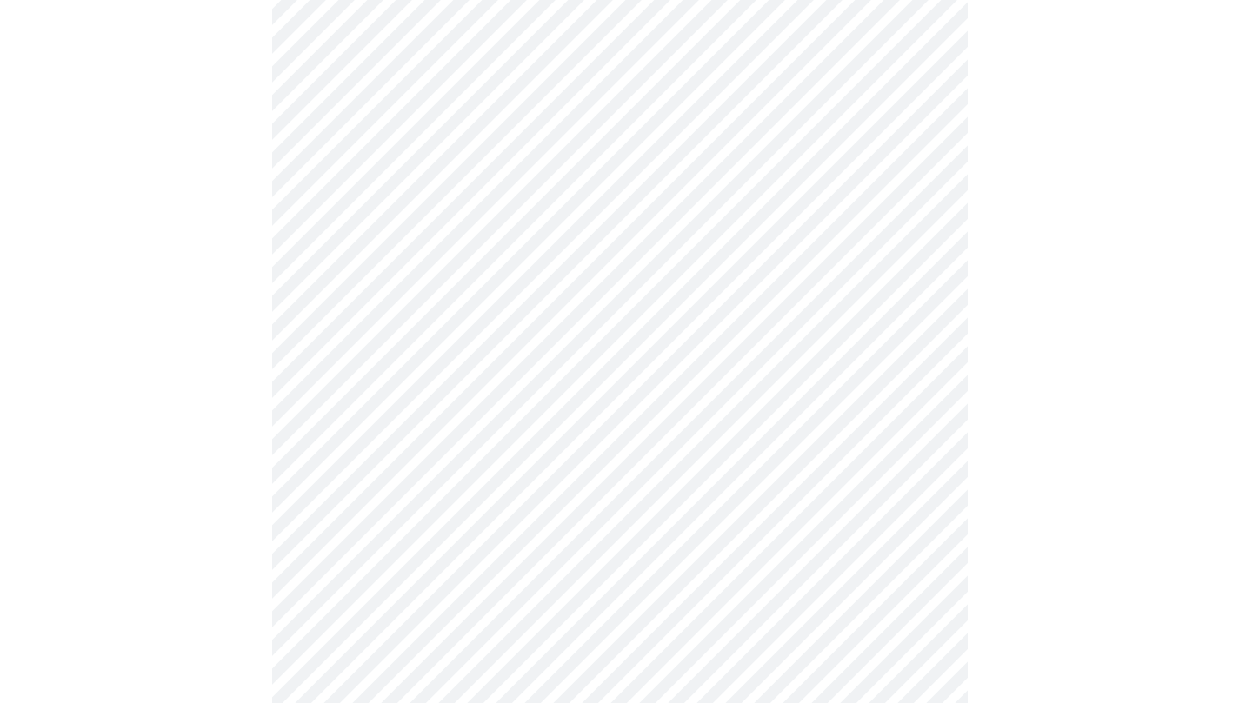
scroll to position [886, 0]
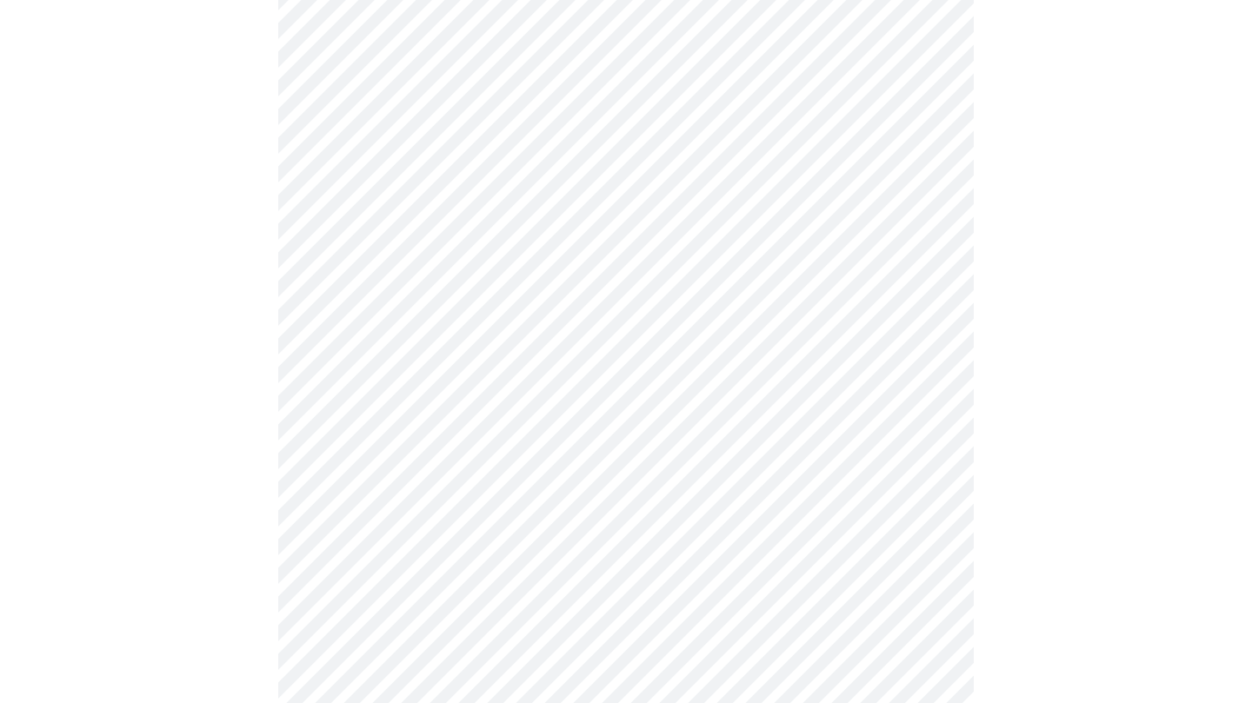
click at [562, 537] on body "MyMenopauseRx Appointments Messaging Labs Uploads Medications Community Refer a…" at bounding box center [626, 180] width 1238 height 2118
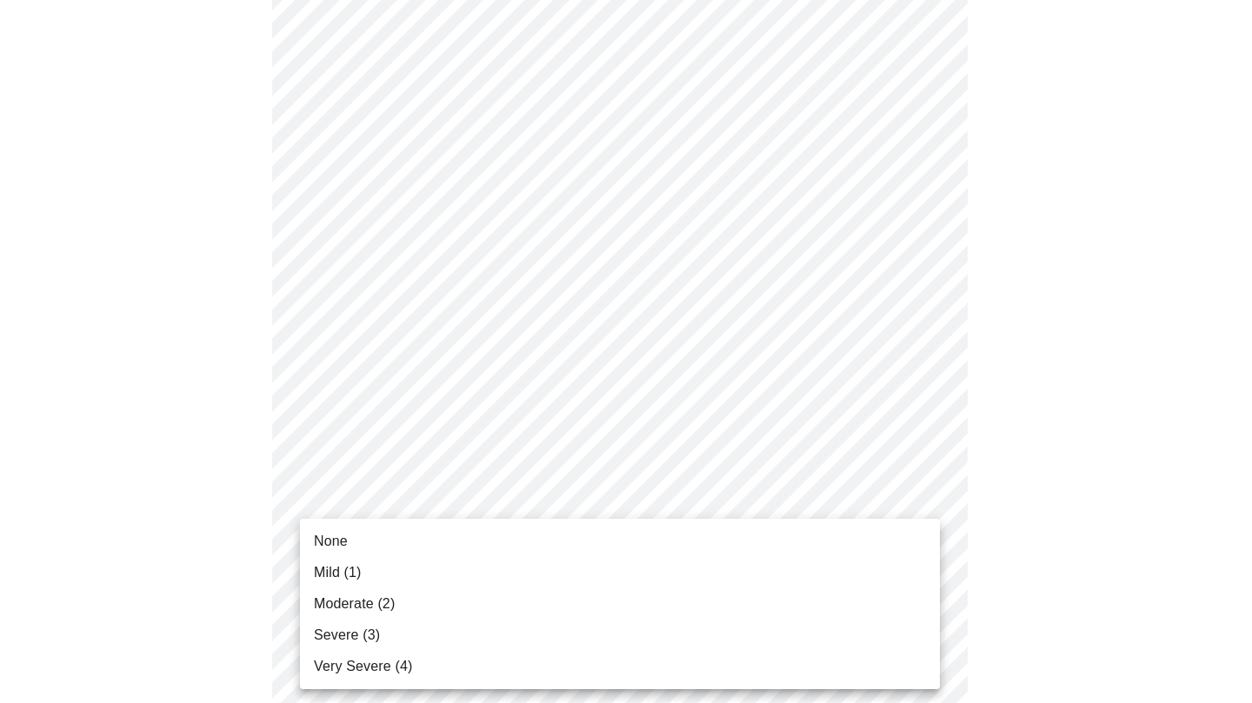
click at [347, 597] on span "Moderate (2)" at bounding box center [354, 604] width 81 height 21
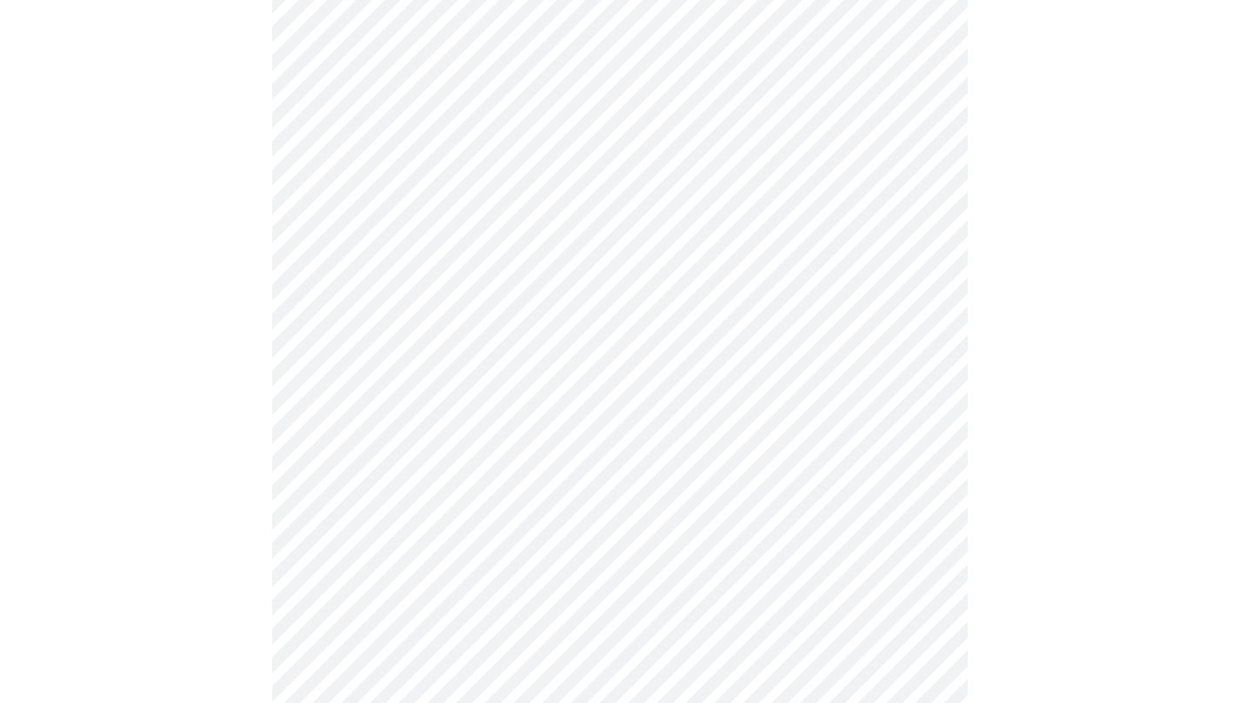
scroll to position [1009, 0]
click at [635, 549] on body "MyMenopauseRx Appointments Messaging Labs Uploads Medications Community Refer a…" at bounding box center [619, 45] width 1225 height 2094
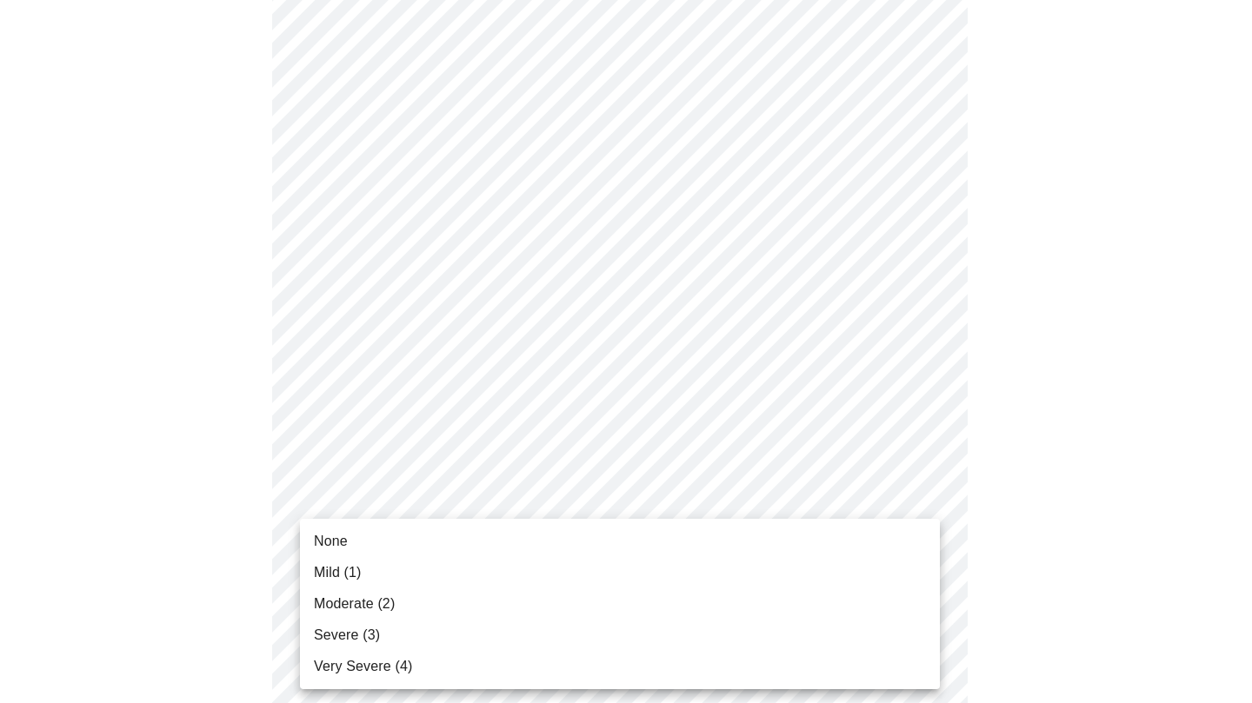
click at [391, 574] on li "Mild (1)" at bounding box center [620, 572] width 640 height 31
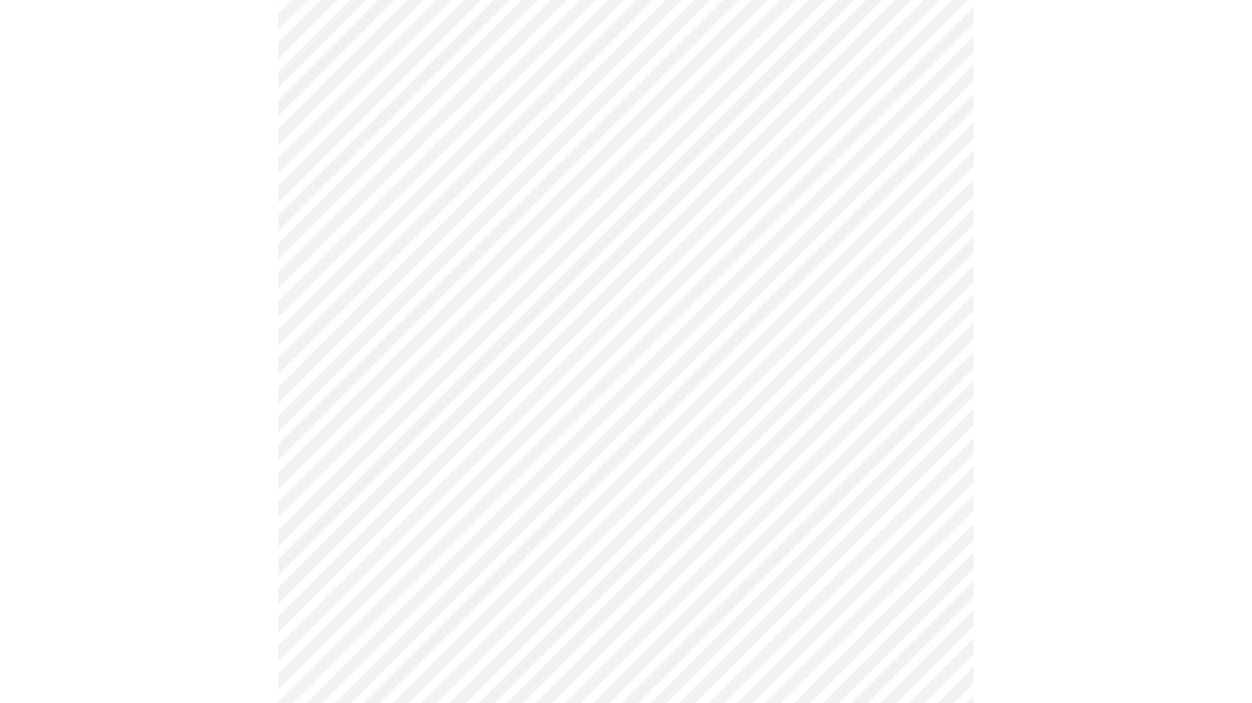
click at [861, 563] on body "MyMenopauseRx Appointments Messaging Labs Uploads Medications Community Refer a…" at bounding box center [626, 32] width 1238 height 2069
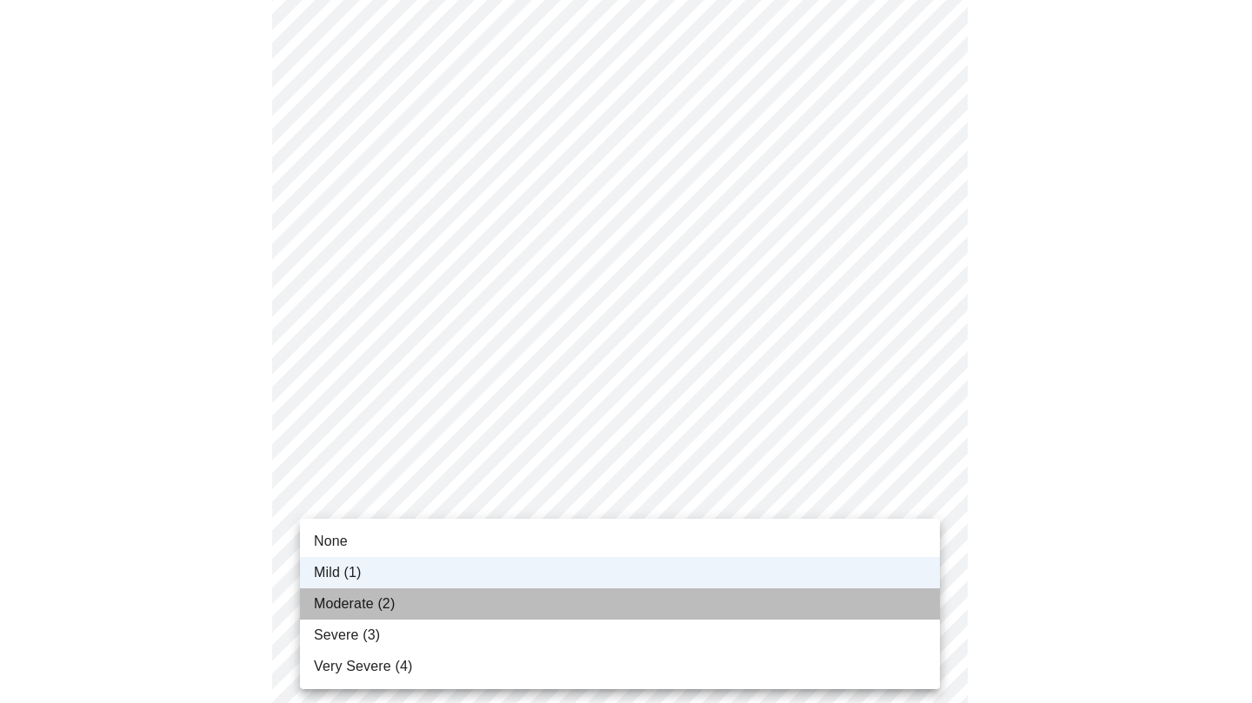
click at [340, 601] on span "Moderate (2)" at bounding box center [354, 604] width 81 height 21
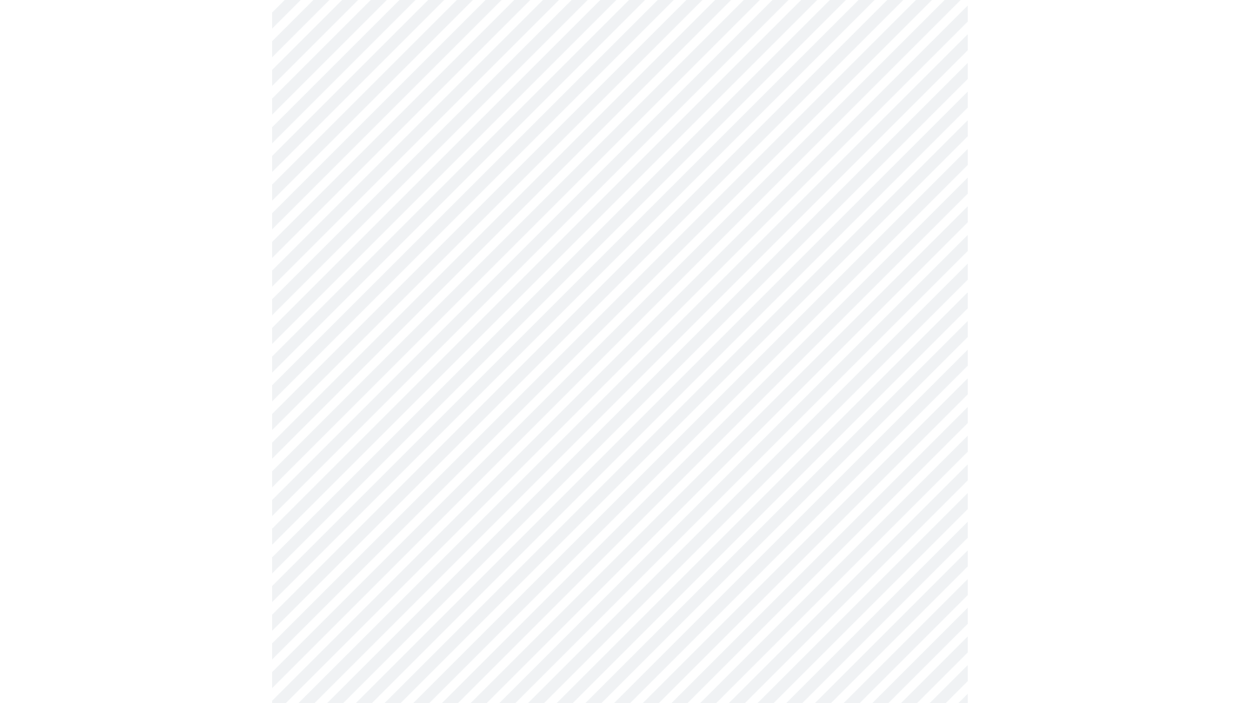
scroll to position [1155, 0]
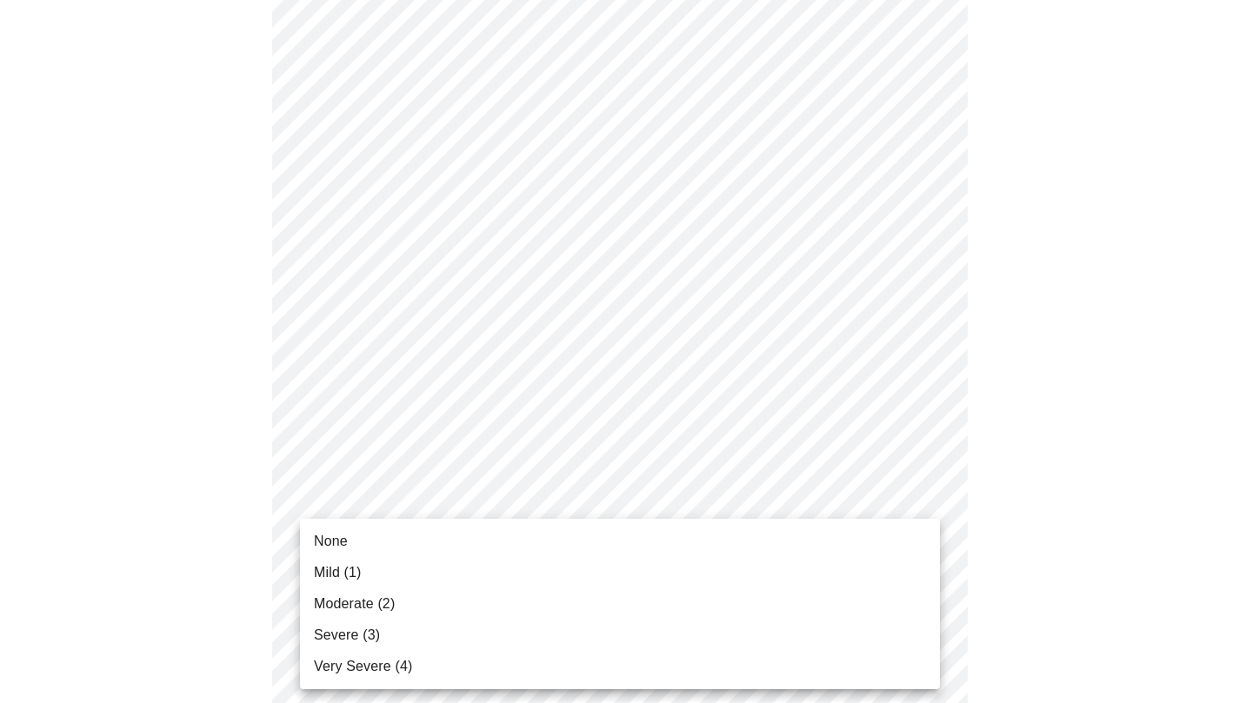
click at [347, 599] on span "Moderate (2)" at bounding box center [354, 604] width 81 height 21
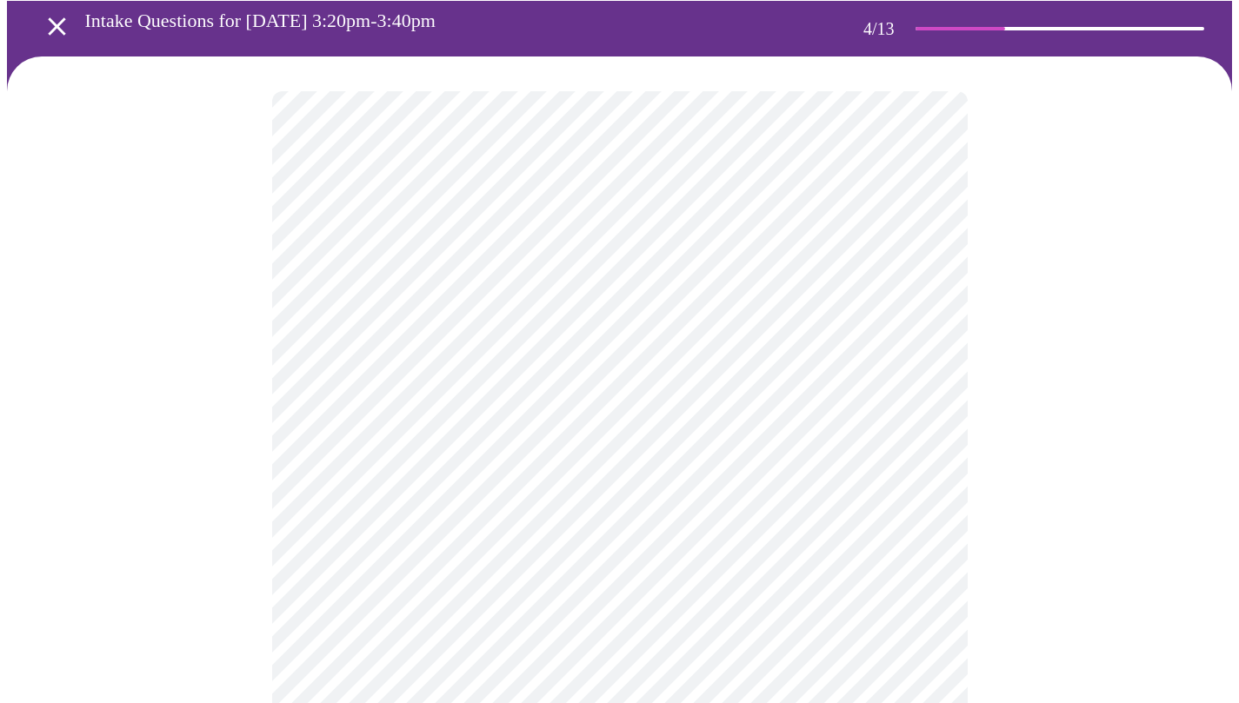
scroll to position [162, 0]
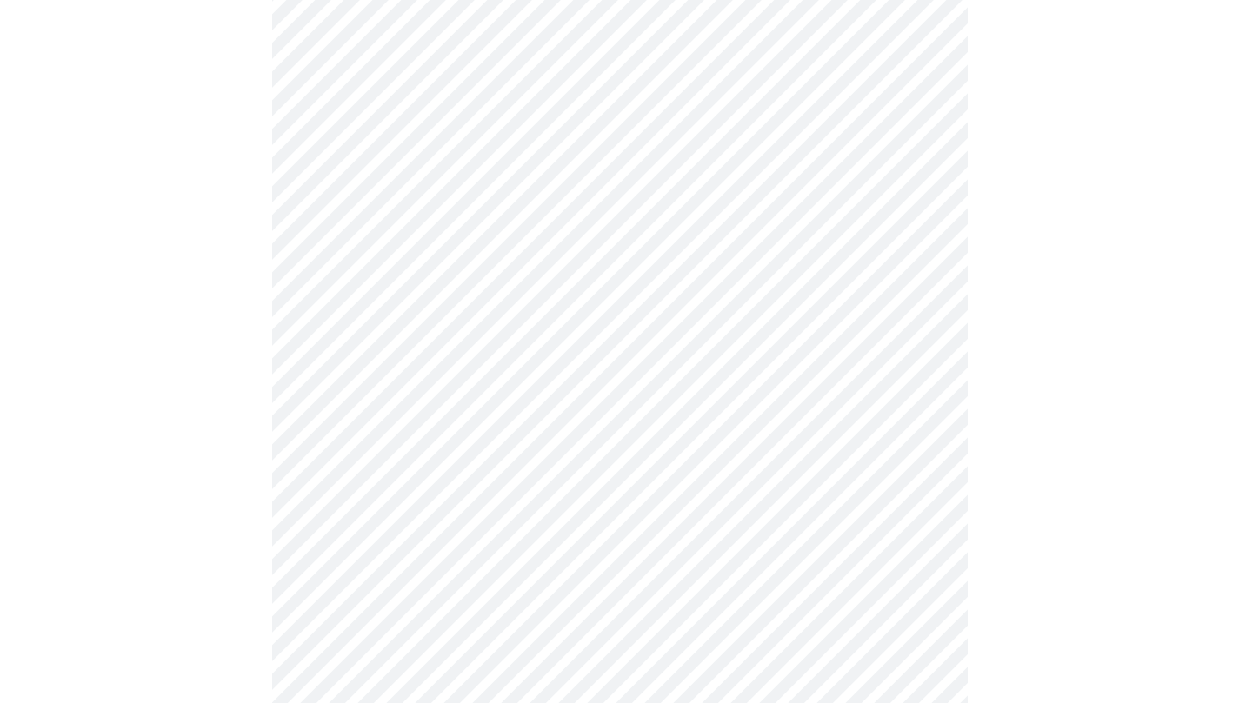
click at [1000, 351] on div at bounding box center [619, 604] width 1225 height 1595
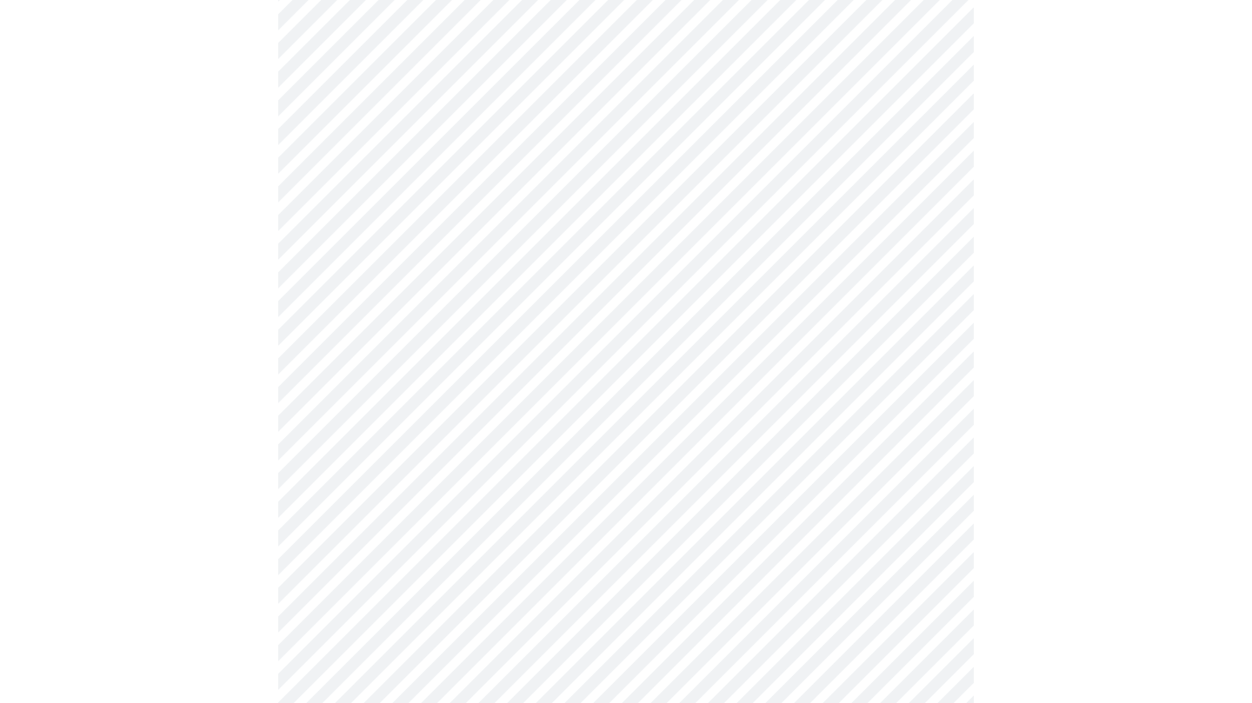
click at [727, 429] on body "MyMenopauseRx Appointments Messaging Labs Uploads Medications Community Refer a…" at bounding box center [626, 229] width 1238 height 1716
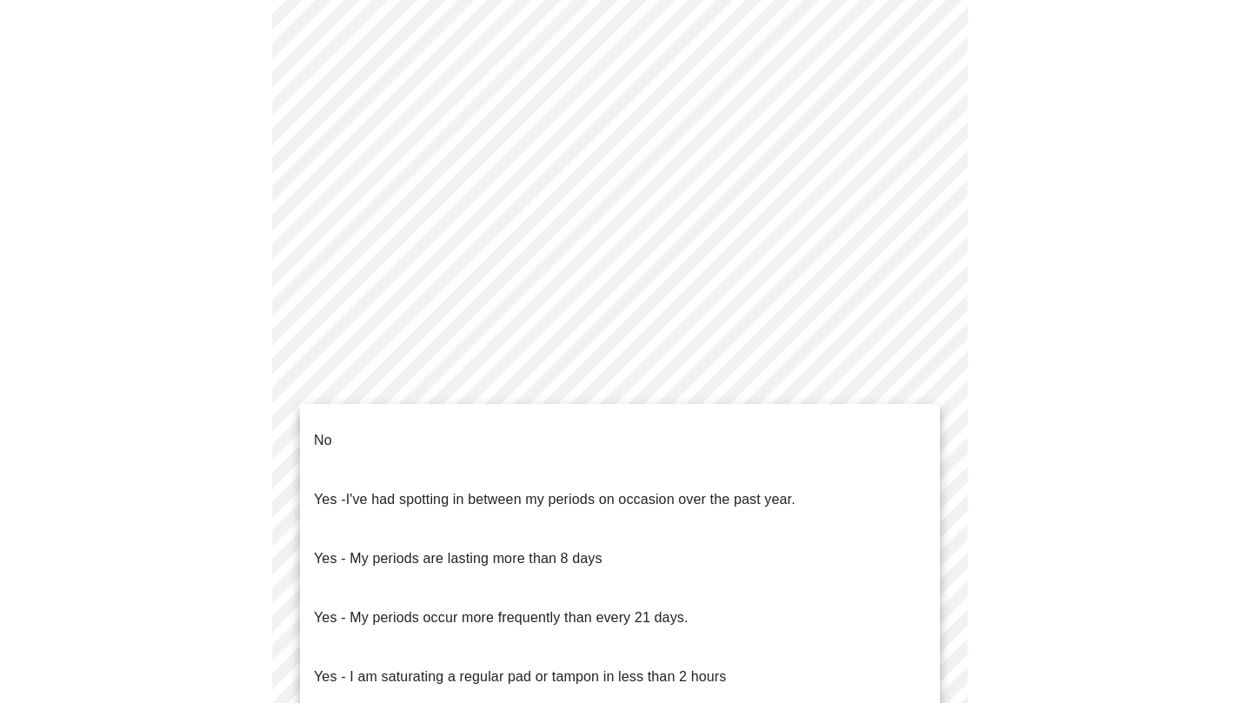
click at [397, 432] on li "No" at bounding box center [620, 440] width 640 height 59
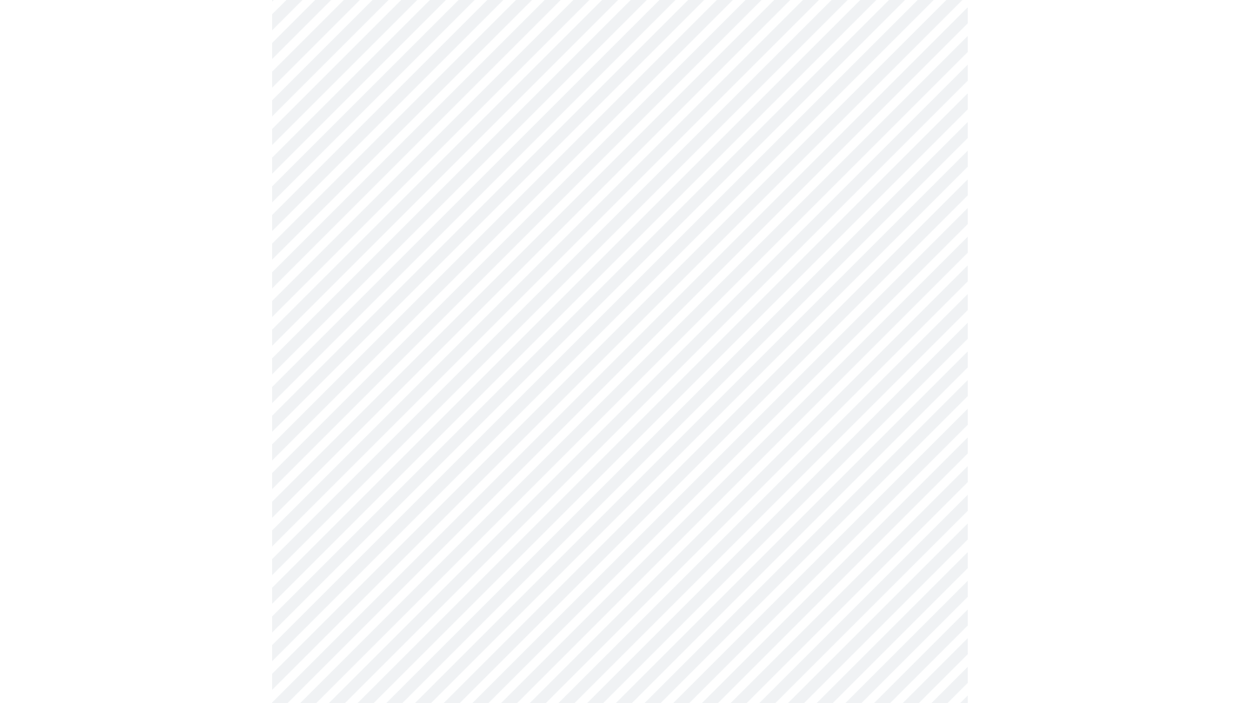
click at [785, 555] on body "MyMenopauseRx Appointments Messaging Labs Uploads Medications Community Refer a…" at bounding box center [619, 224] width 1225 height 1706
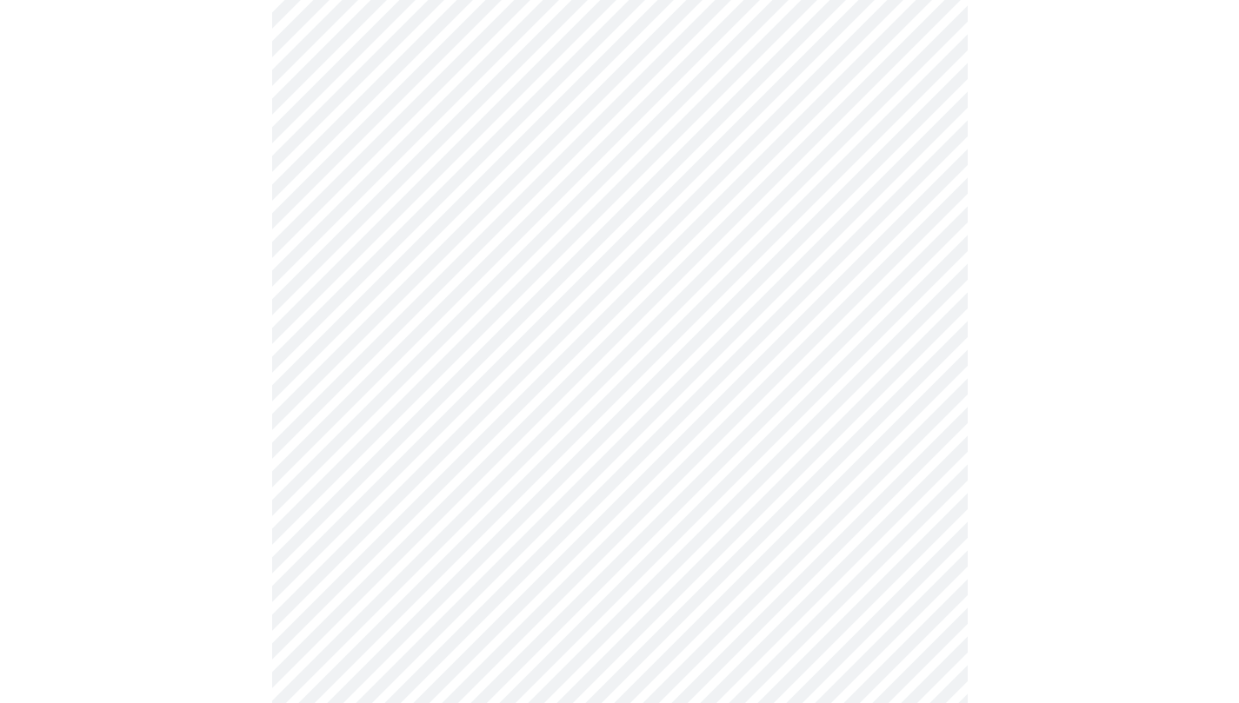
scroll to position [863, 0]
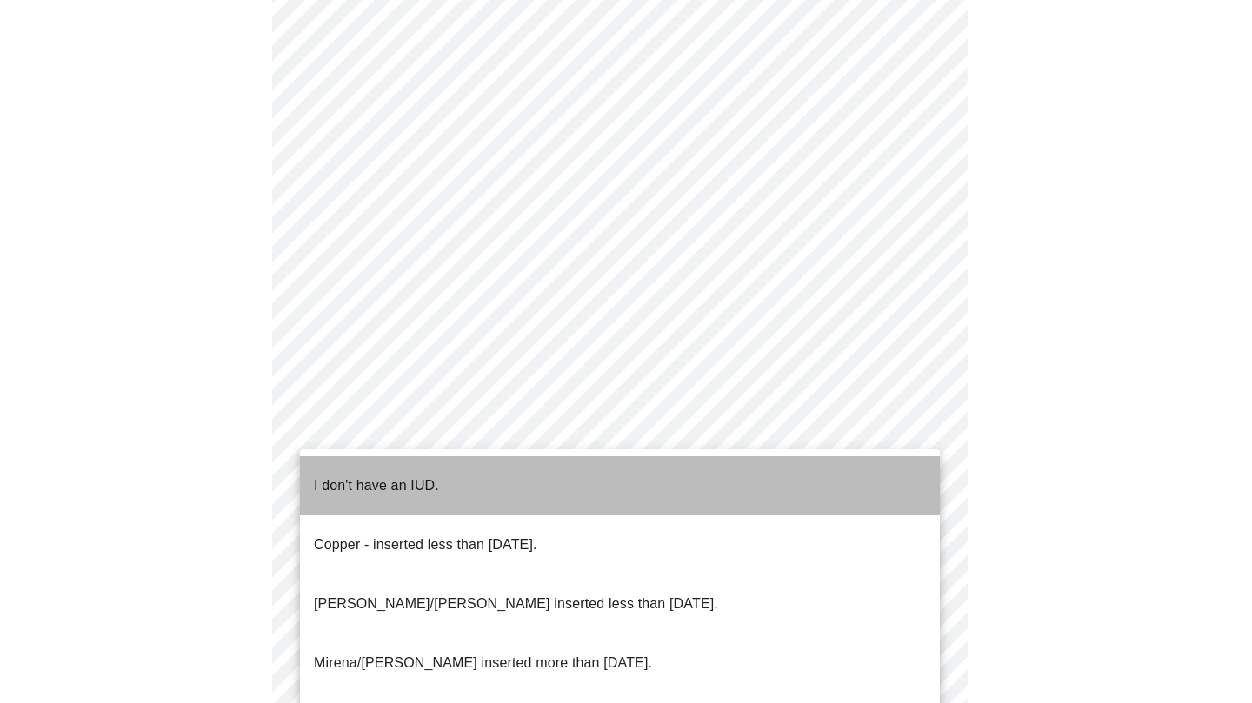
click at [481, 474] on li "I don't have an IUD." at bounding box center [620, 485] width 640 height 59
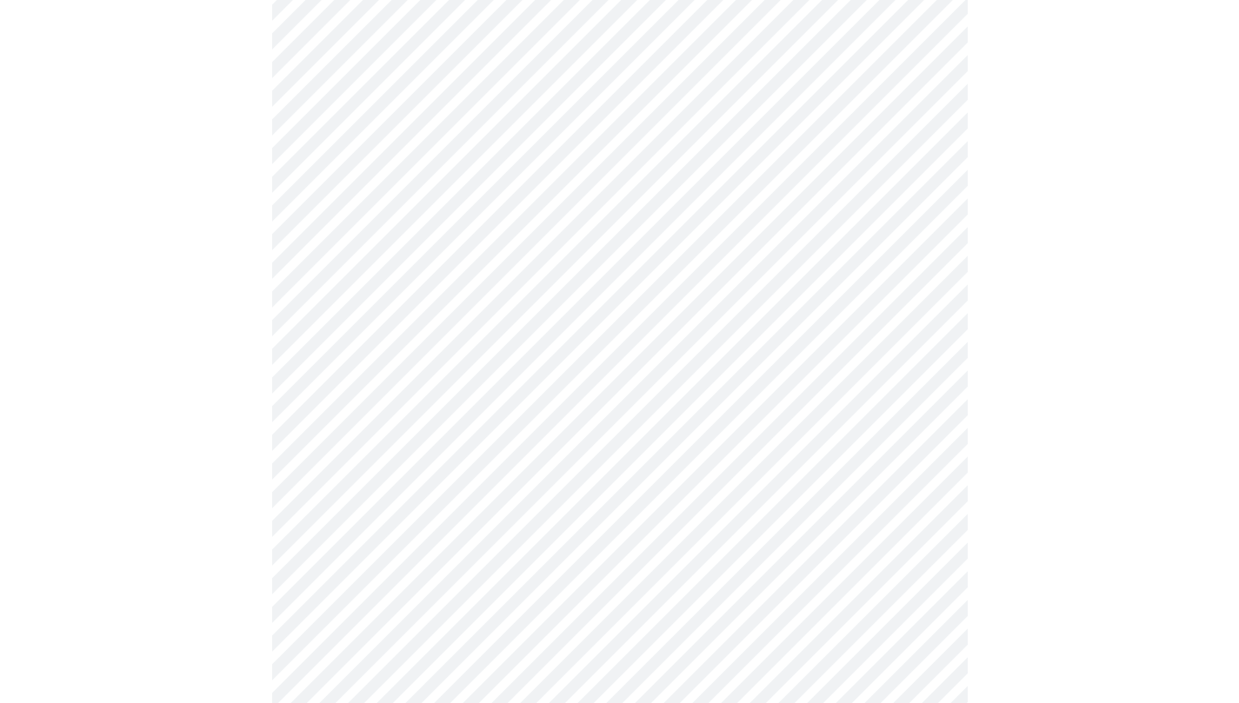
scroll to position [936, 0]
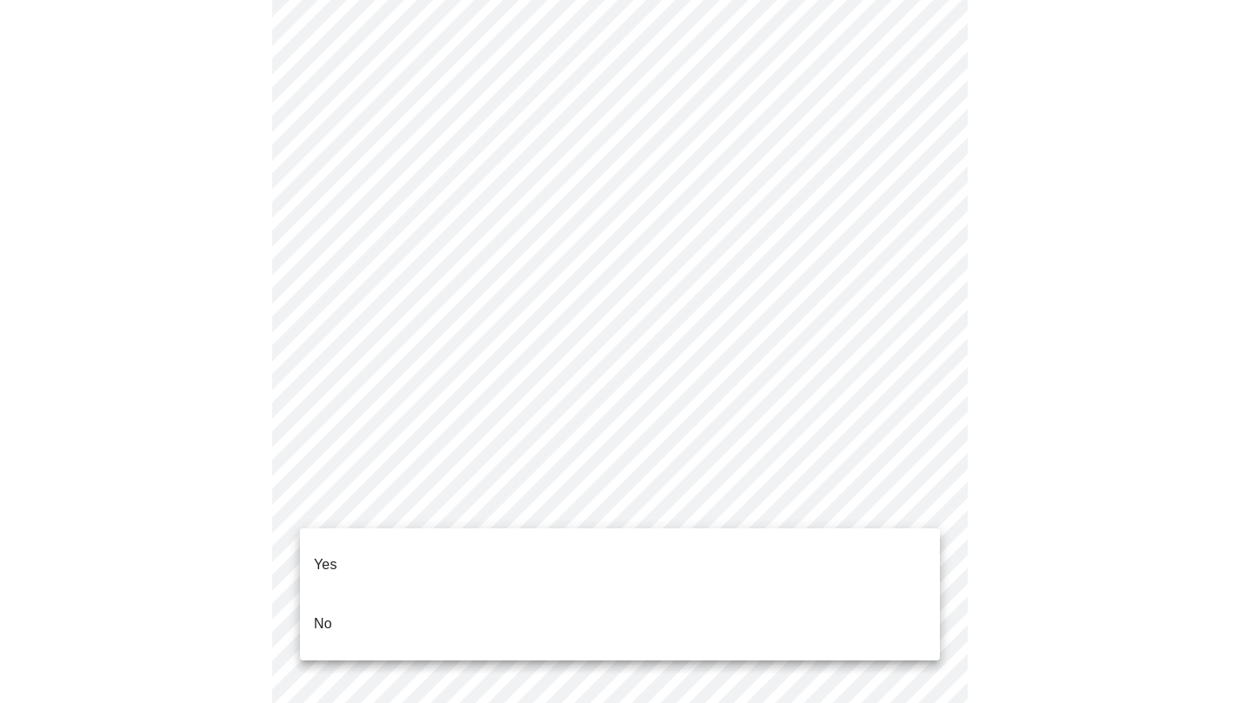
click at [376, 545] on li "Yes" at bounding box center [620, 565] width 640 height 59
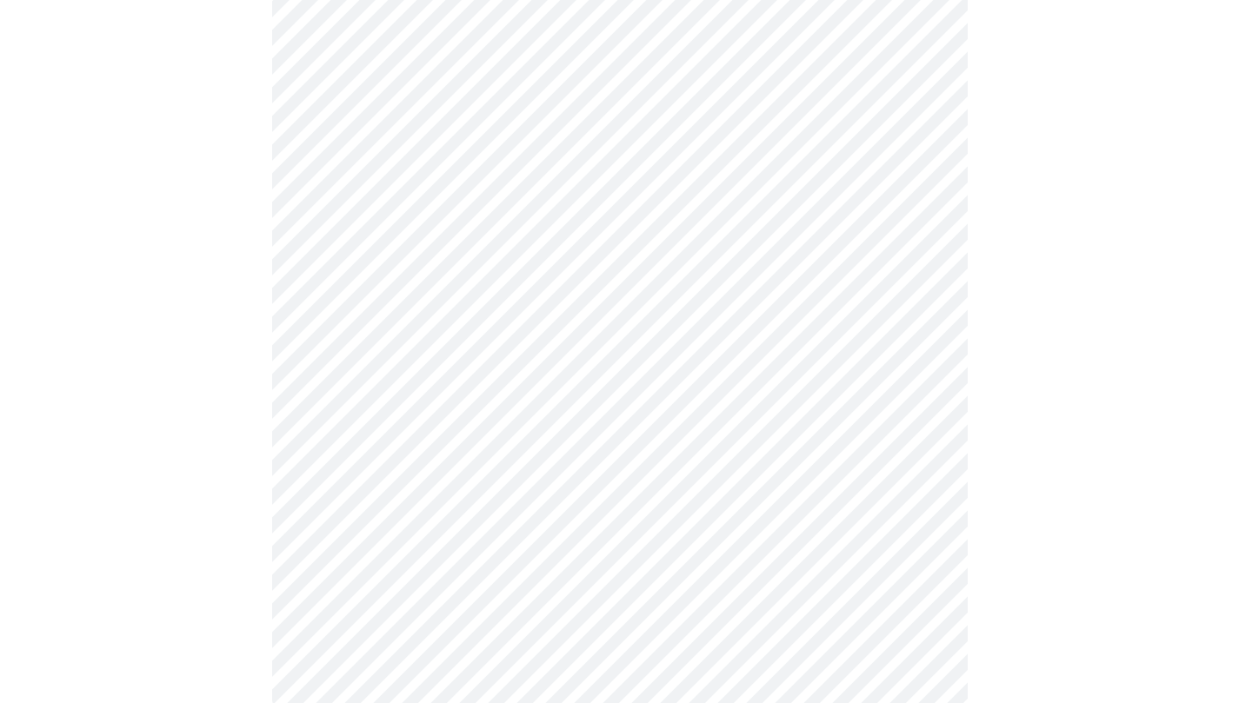
scroll to position [0, 0]
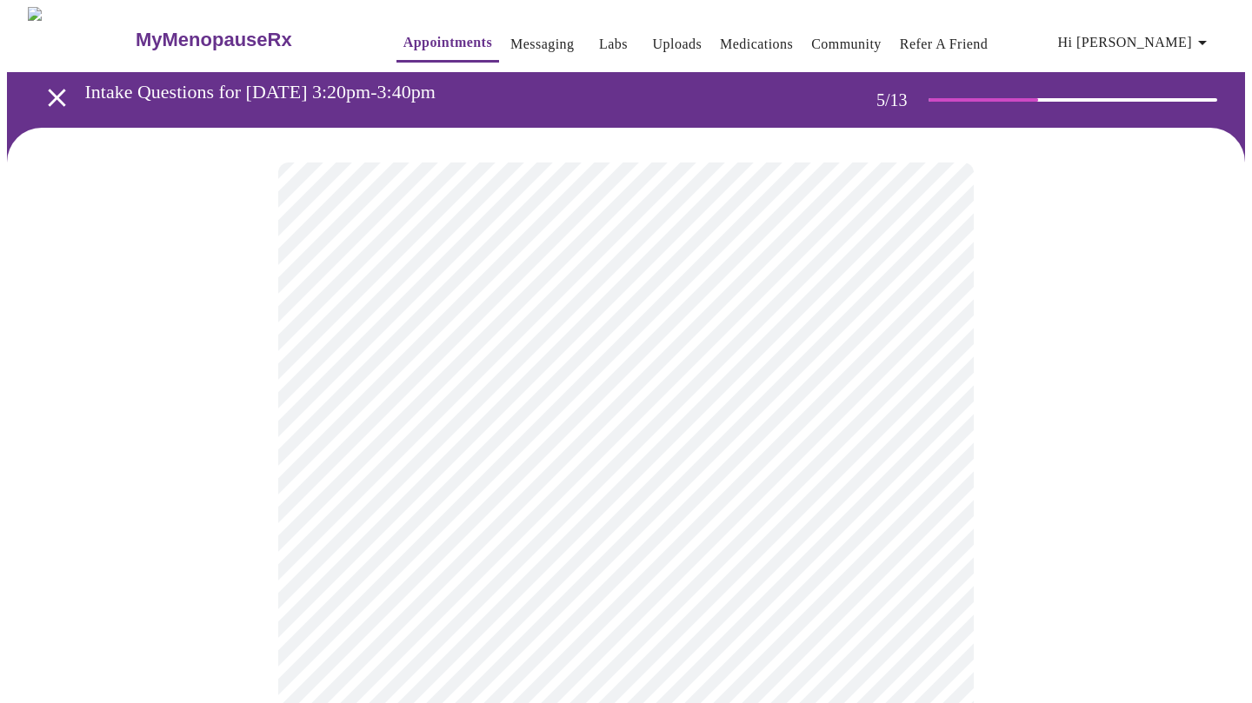
click at [689, 454] on body "MyMenopauseRx Appointments Messaging Labs Uploads Medications Community Refer a…" at bounding box center [626, 649] width 1238 height 1285
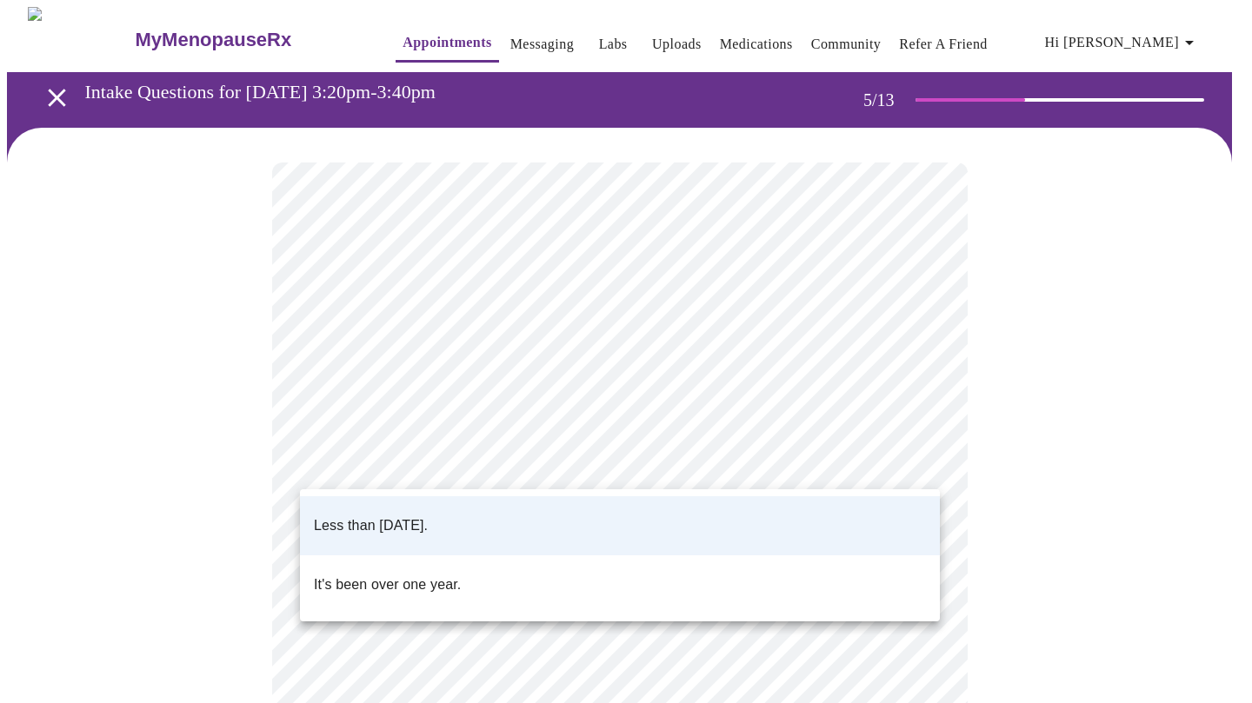
click at [470, 511] on li "Less than [DATE]." at bounding box center [620, 525] width 640 height 59
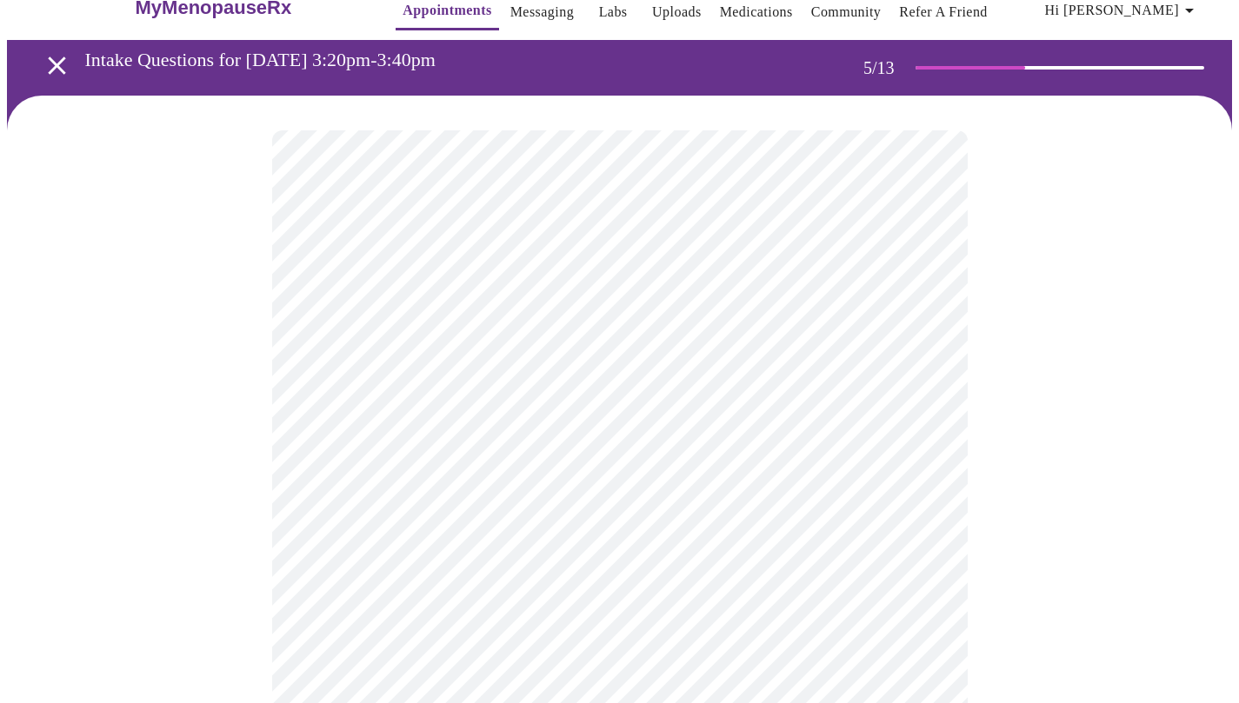
scroll to position [58, 0]
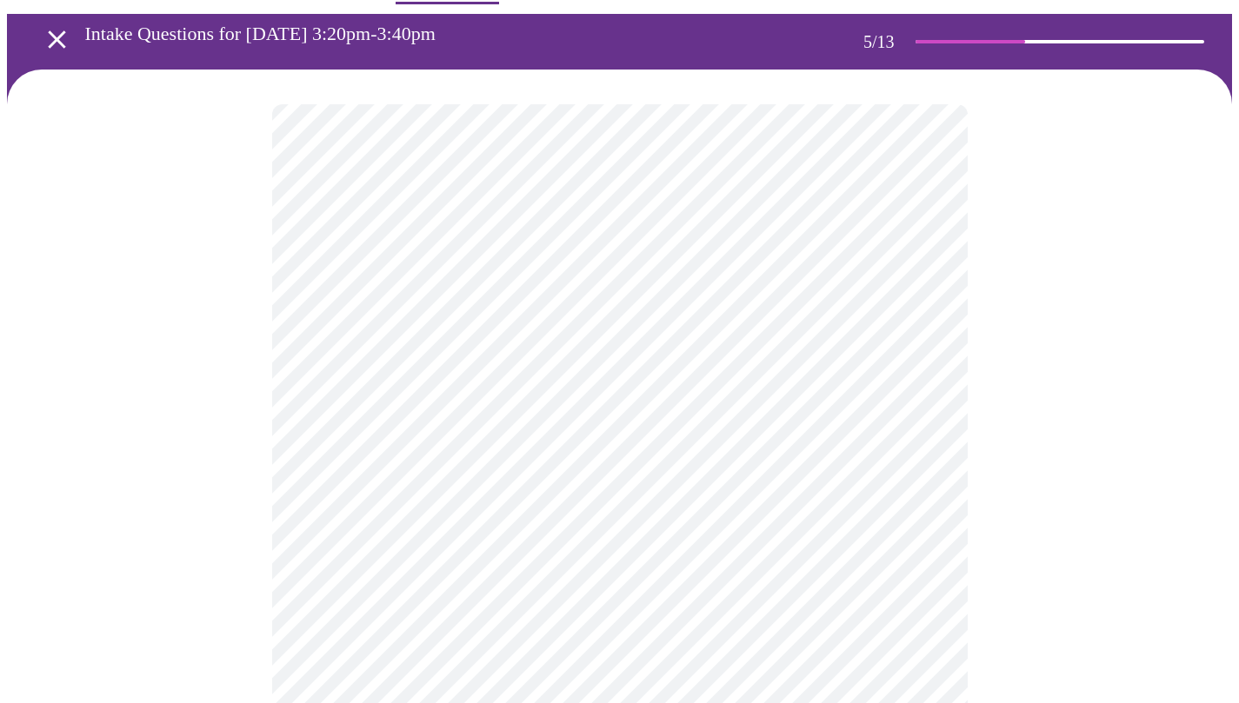
click at [897, 540] on body "MyMenopauseRx Appointments Messaging Labs Uploads Medications Community Refer a…" at bounding box center [619, 591] width 1225 height 1285
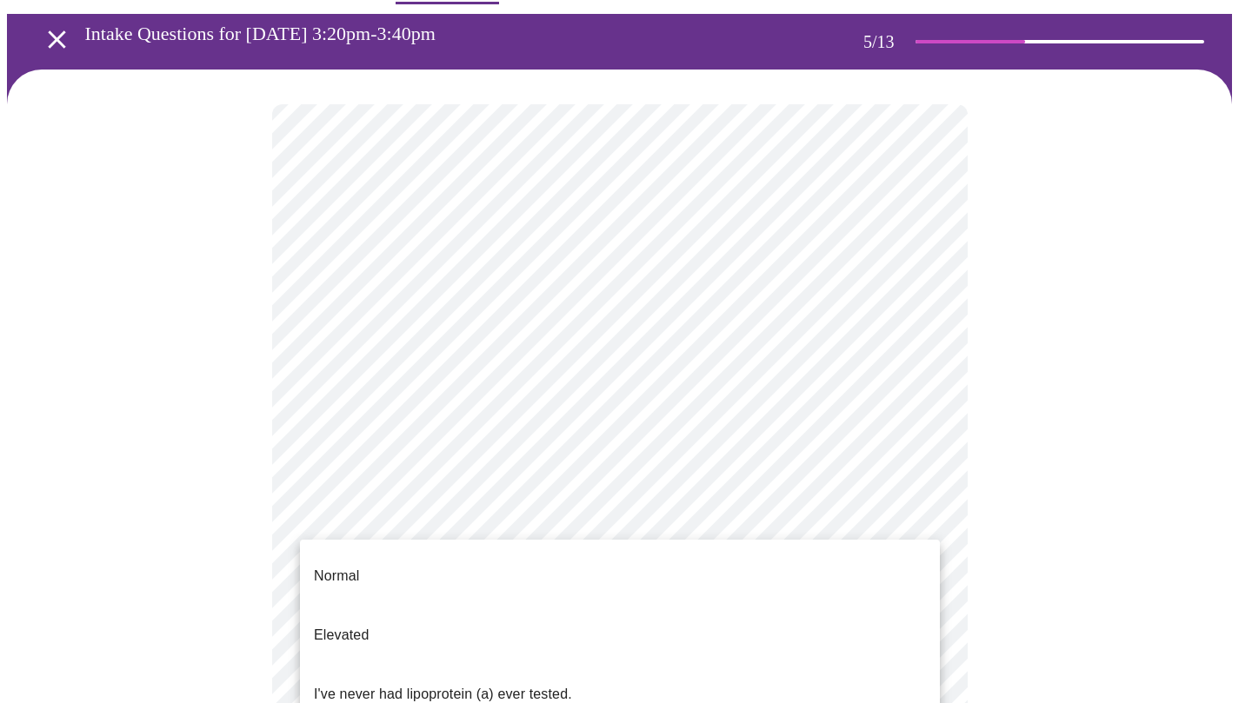
click at [400, 567] on li "Normal" at bounding box center [620, 576] width 640 height 59
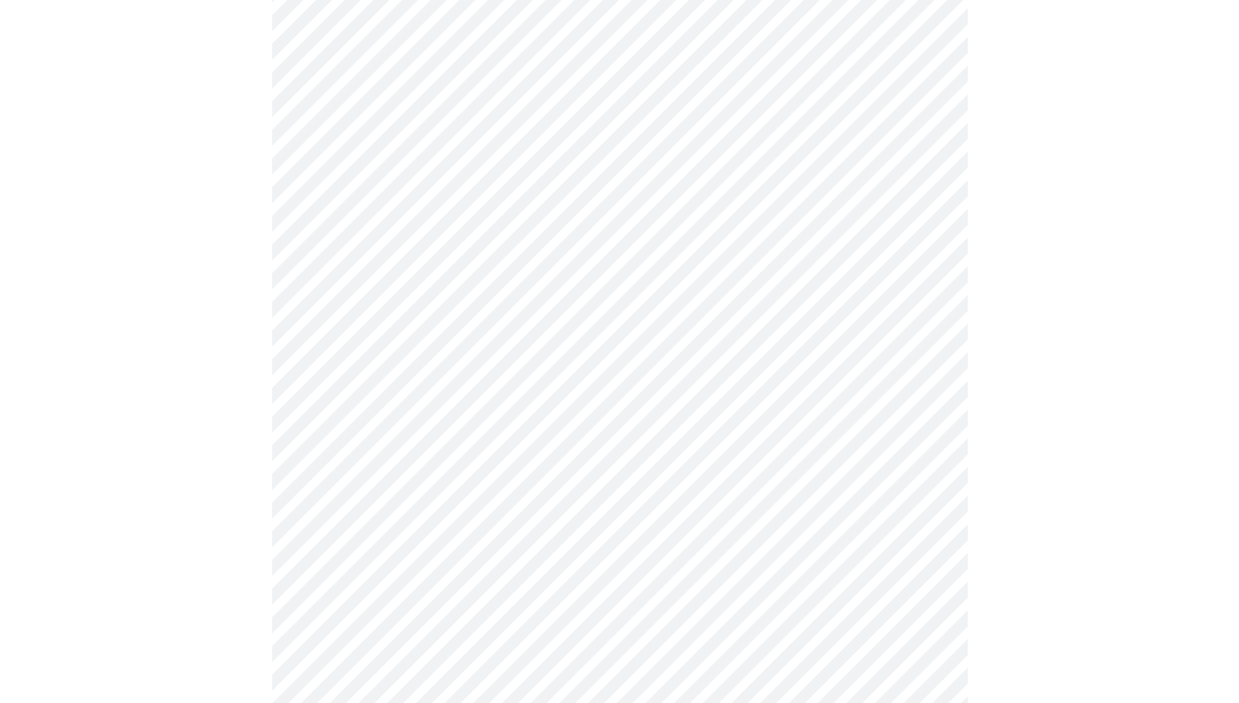
scroll to position [378, 0]
click at [976, 503] on div at bounding box center [619, 327] width 1225 height 1155
click at [1018, 452] on div at bounding box center [619, 162] width 1225 height 1155
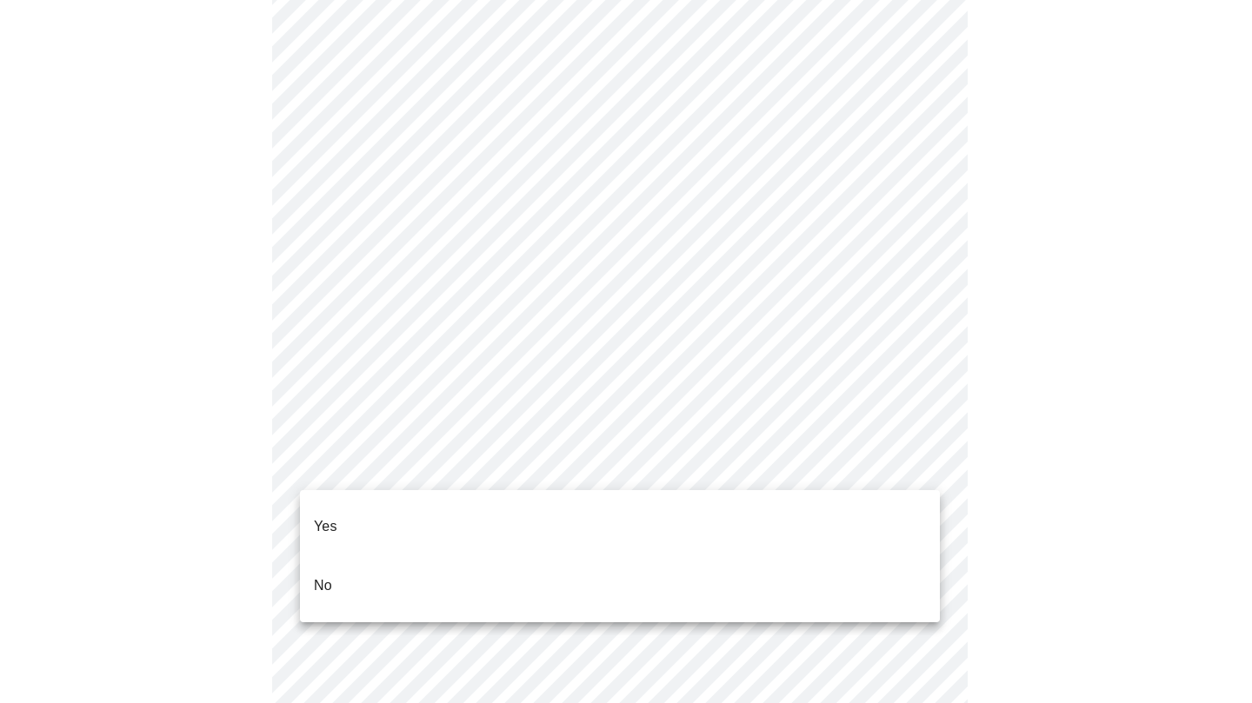
click at [682, 570] on li "No" at bounding box center [620, 585] width 640 height 59
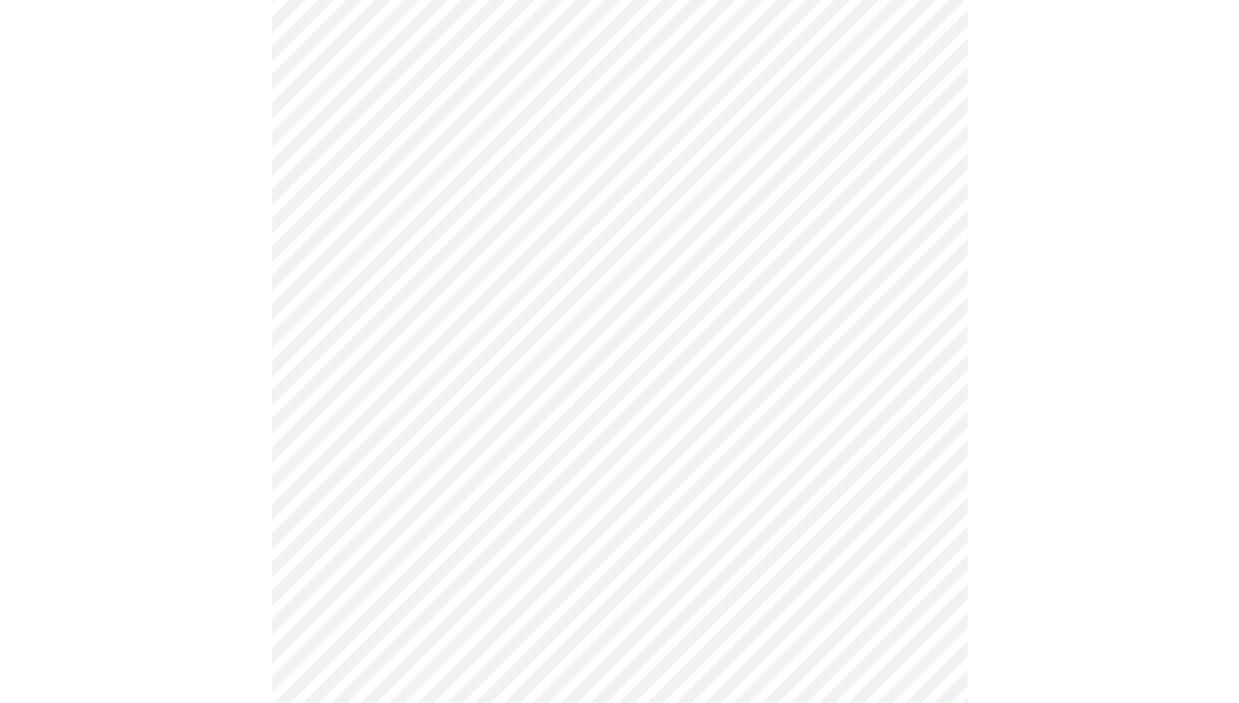
scroll to position [4537, 0]
